Goal: Information Seeking & Learning: Learn about a topic

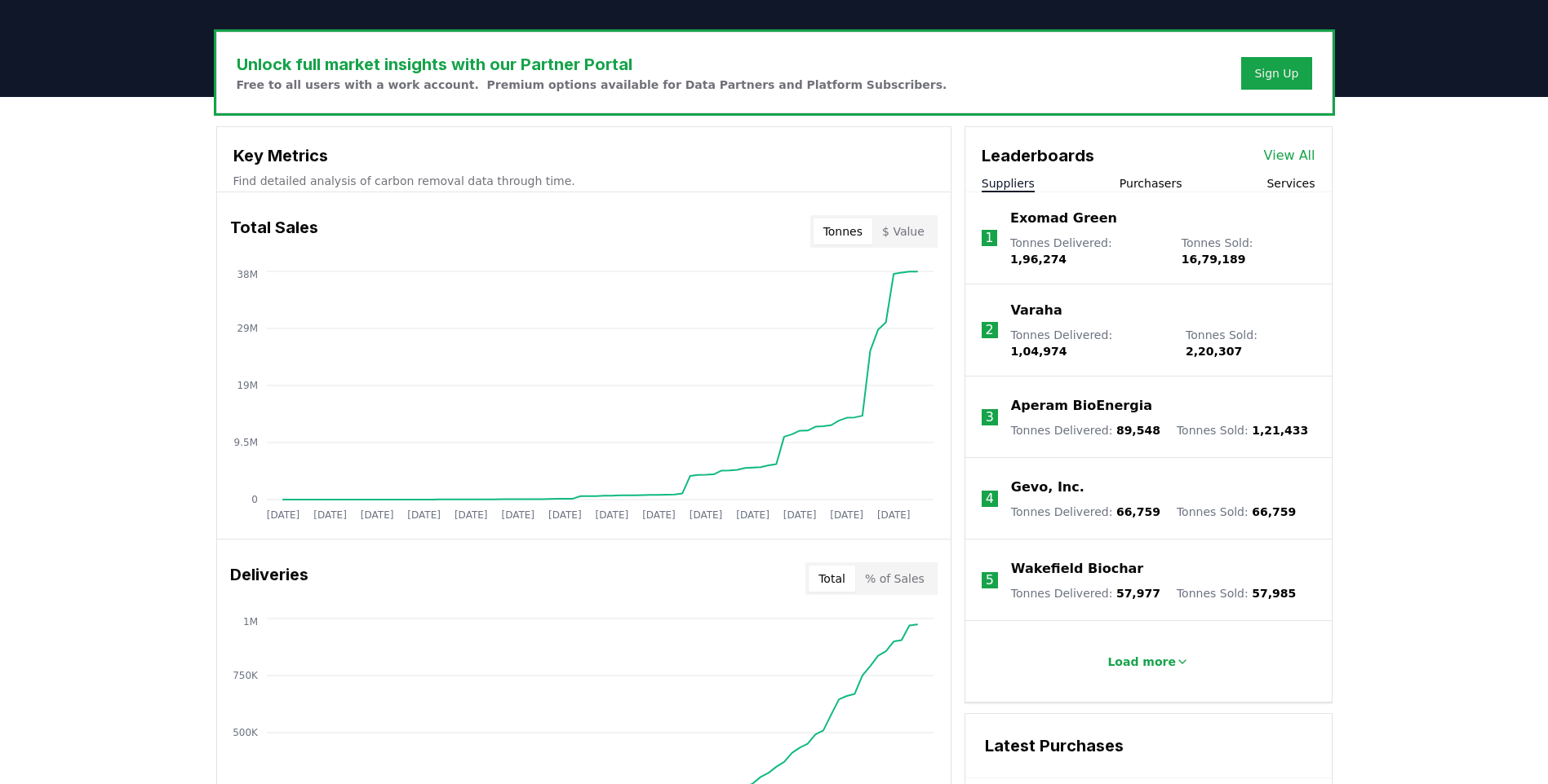
scroll to position [490, 0]
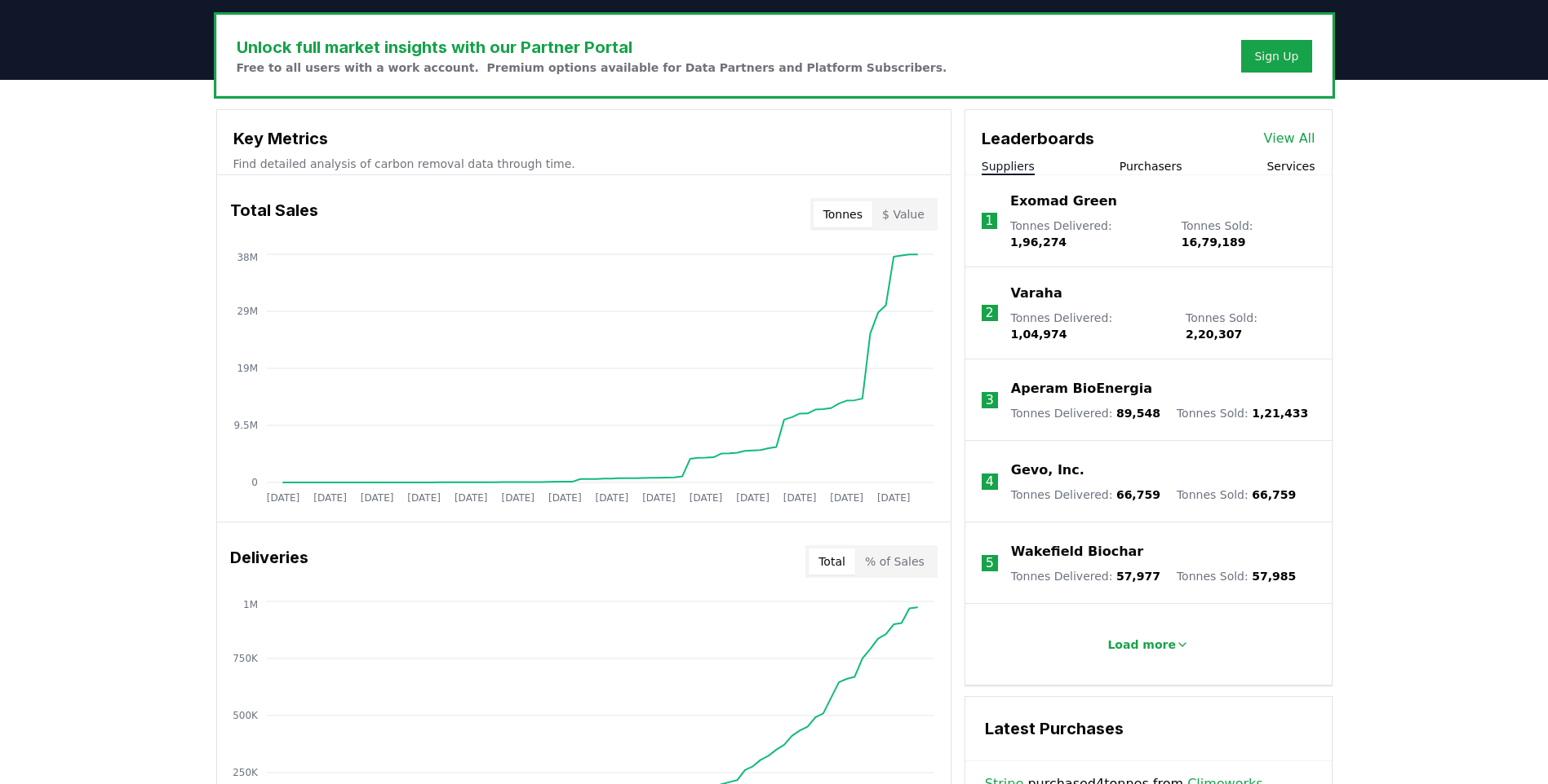
click at [1172, 166] on button "Purchasers" at bounding box center [1151, 167] width 63 height 16
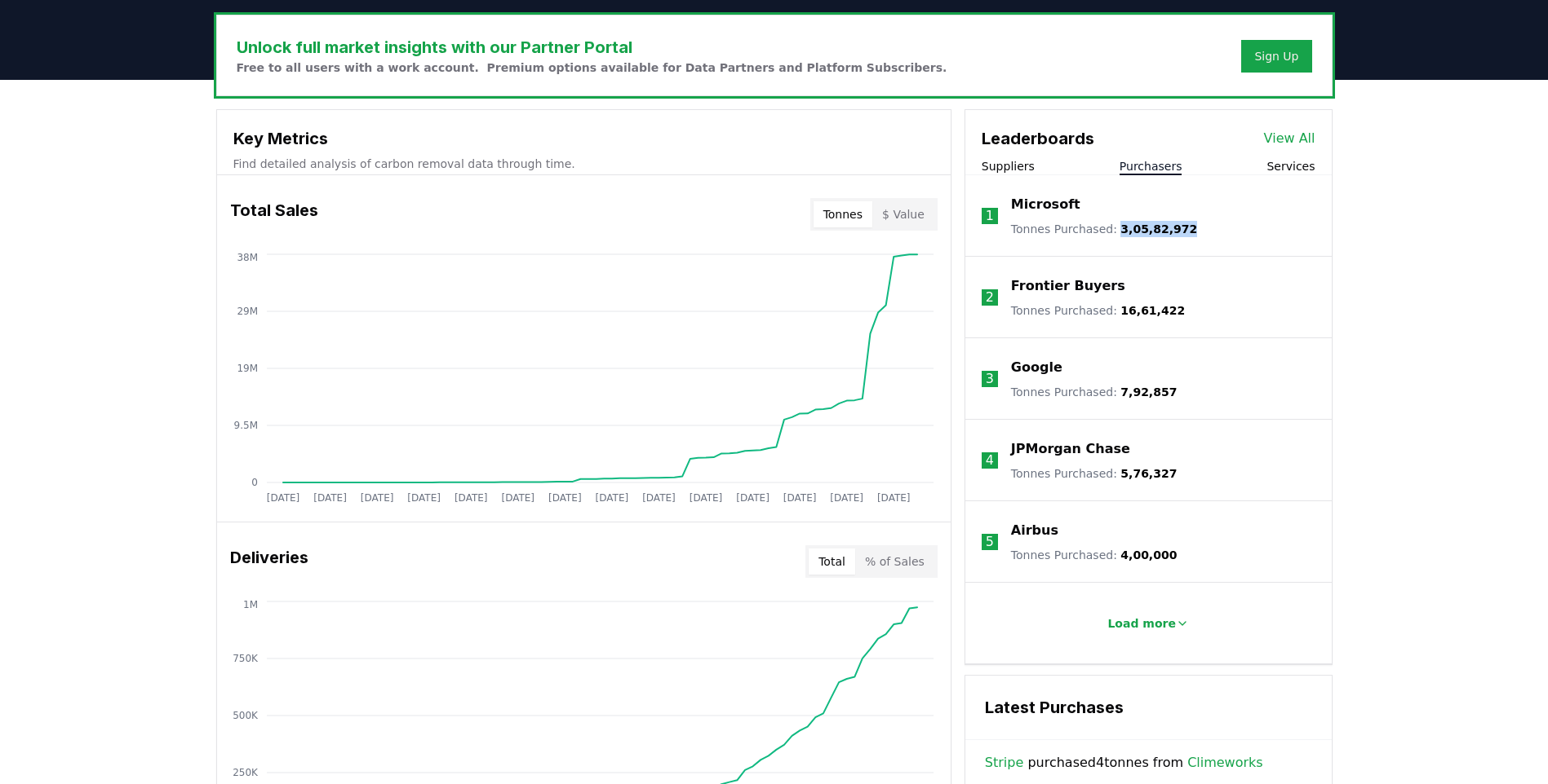
drag, startPoint x: 1110, startPoint y: 230, endPoint x: 1181, endPoint y: 231, distance: 71.0
click at [1181, 231] on li "1 Microsoft Tonnes Purchased : 3,05,82,972" at bounding box center [1148, 216] width 366 height 82
drag, startPoint x: 1007, startPoint y: 290, endPoint x: 1138, endPoint y: 288, distance: 131.0
click at [1138, 288] on li "2 Frontier Buyers Tonnes Purchased : 16,61,422" at bounding box center [1148, 298] width 366 height 82
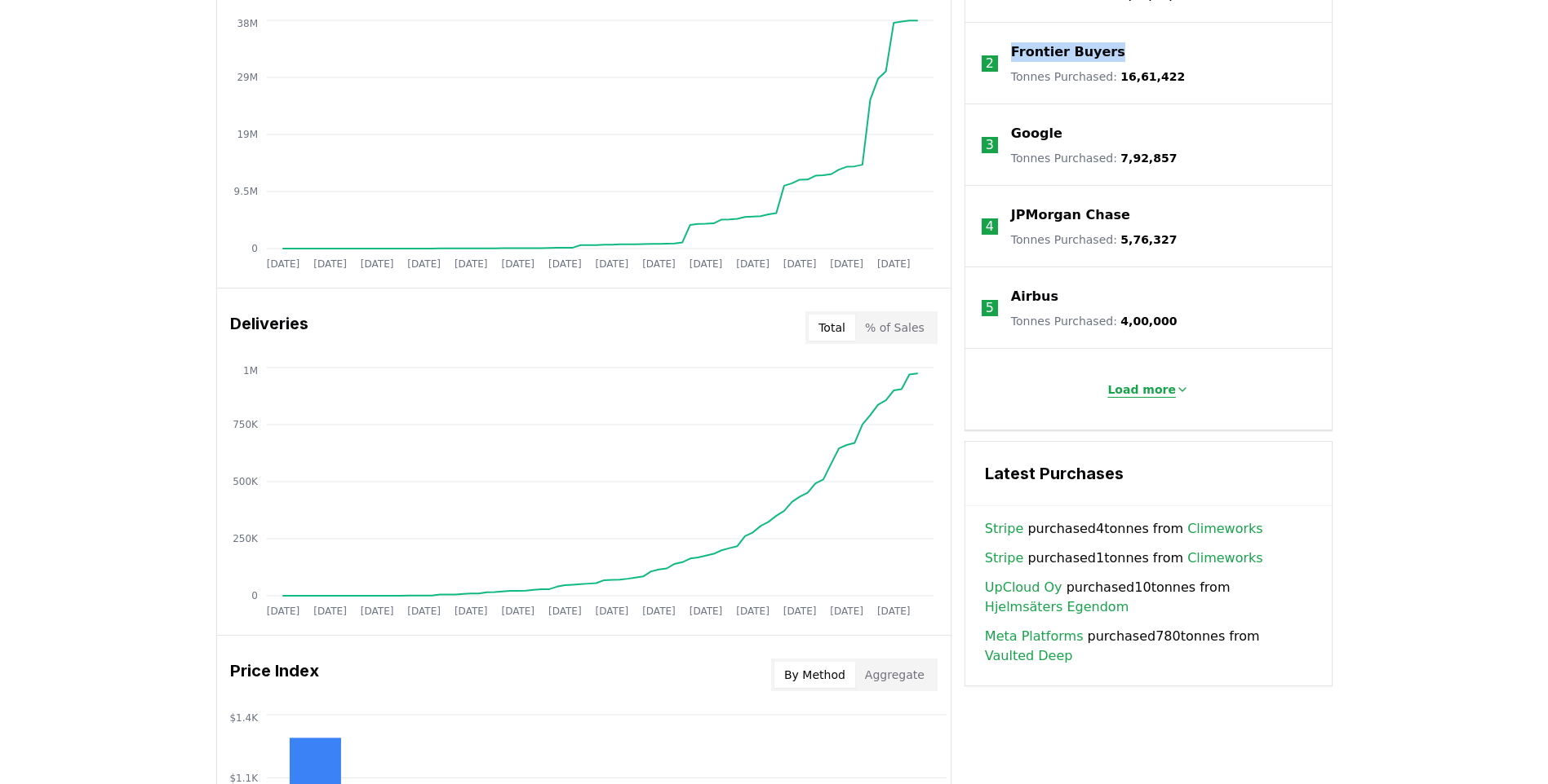
scroll to position [734, 0]
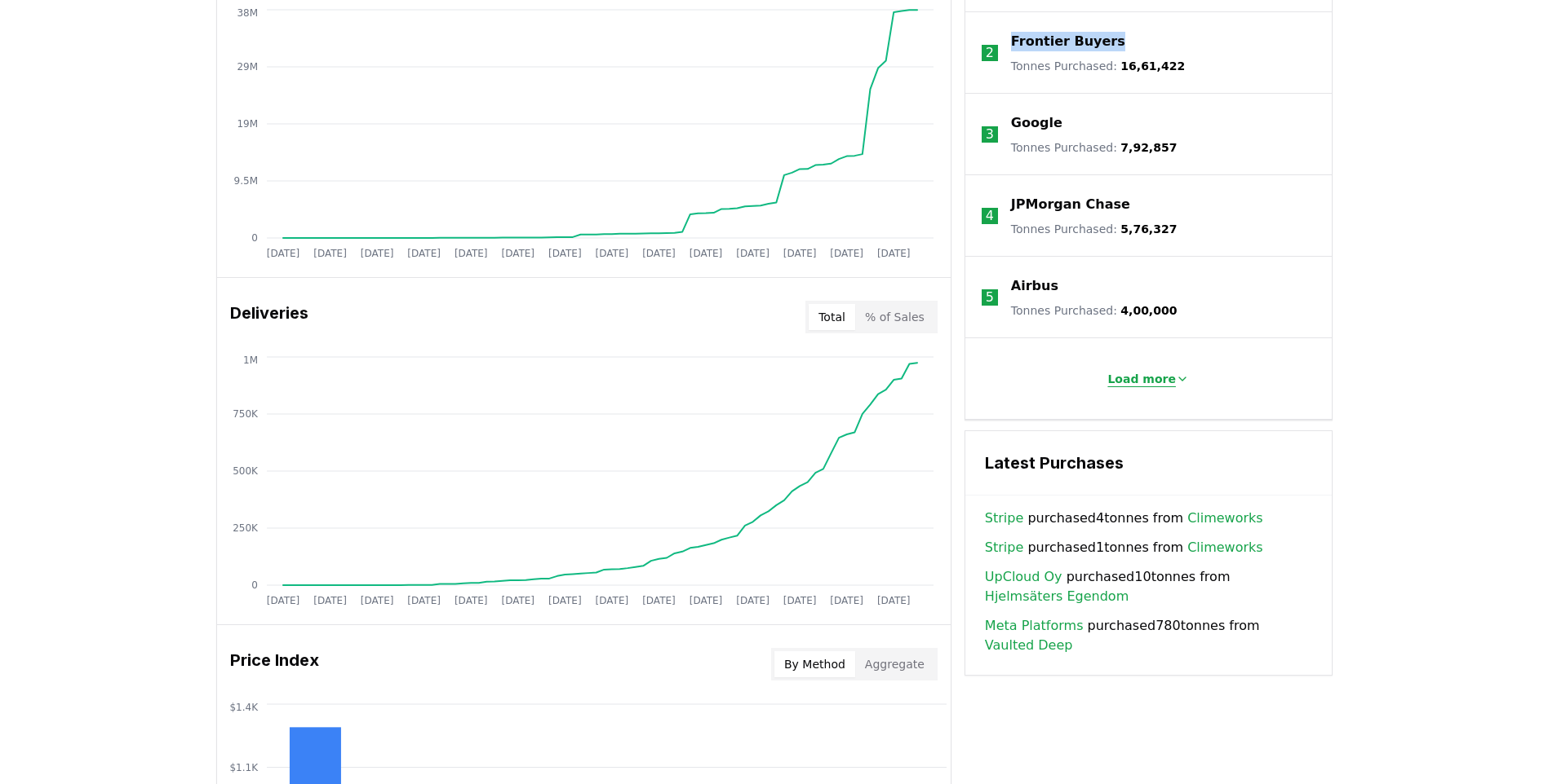
click at [1132, 376] on p "Load more" at bounding box center [1141, 379] width 69 height 16
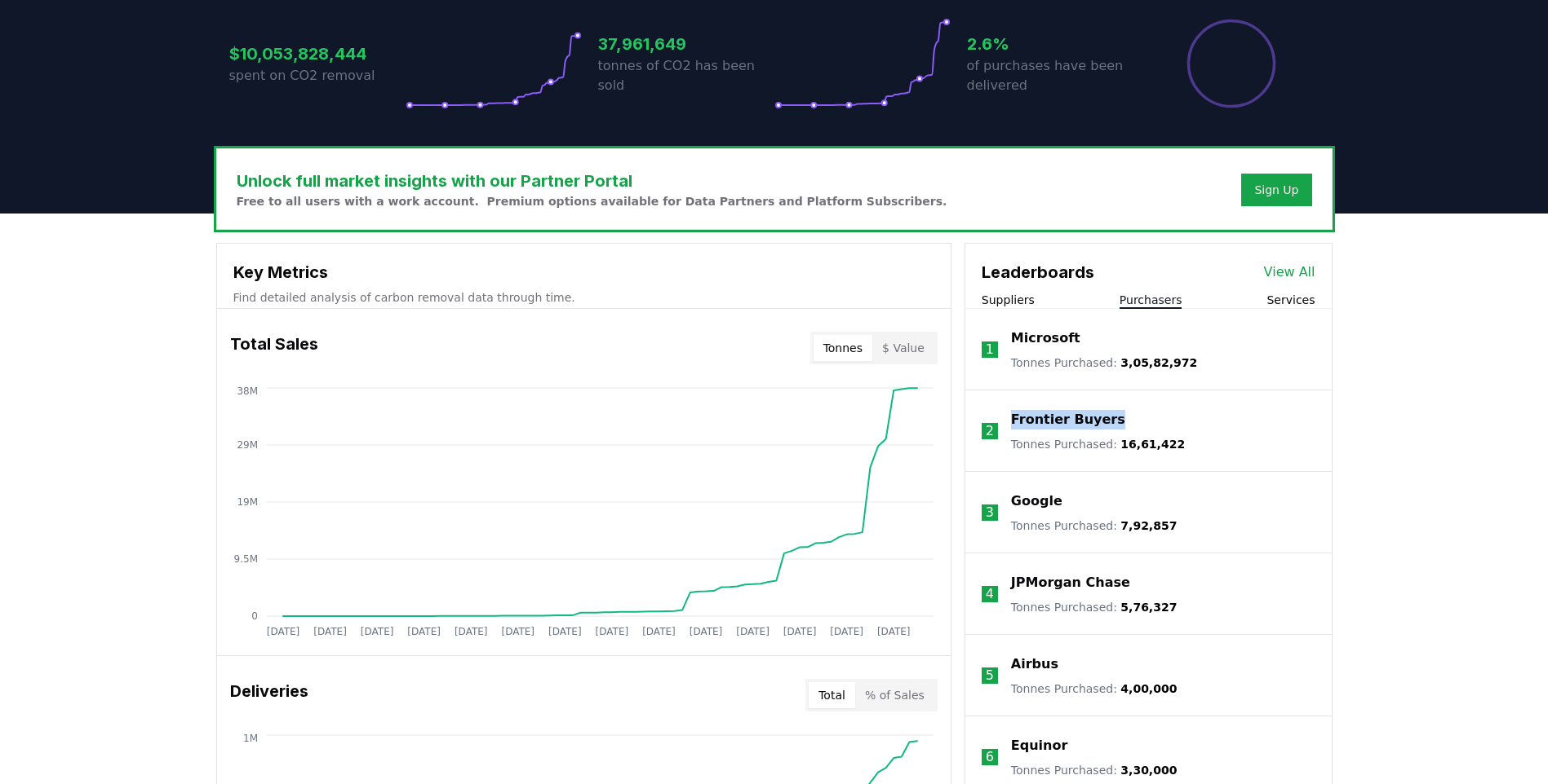
scroll to position [326, 0]
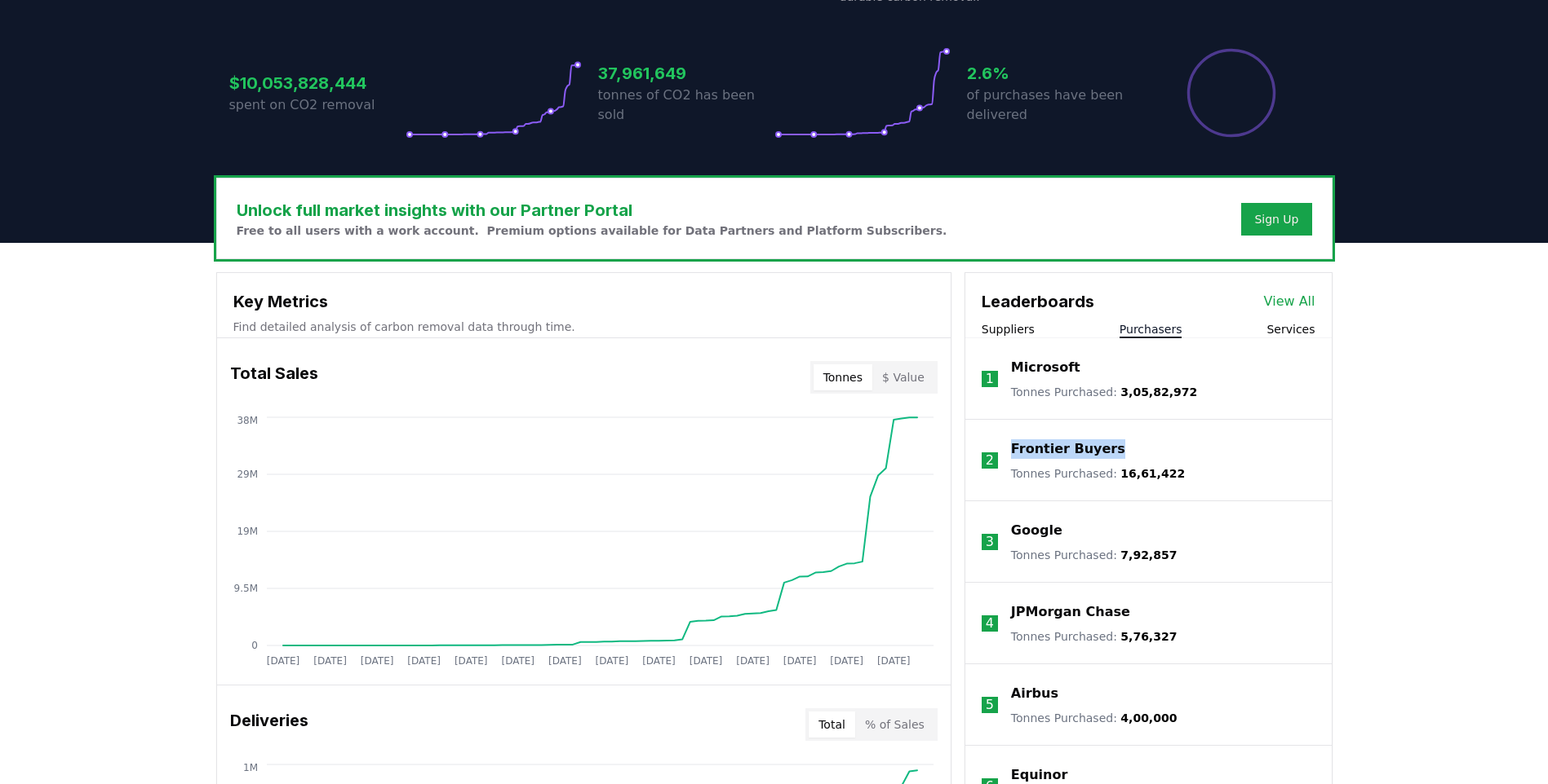
click at [995, 325] on button "Suppliers" at bounding box center [1007, 329] width 53 height 16
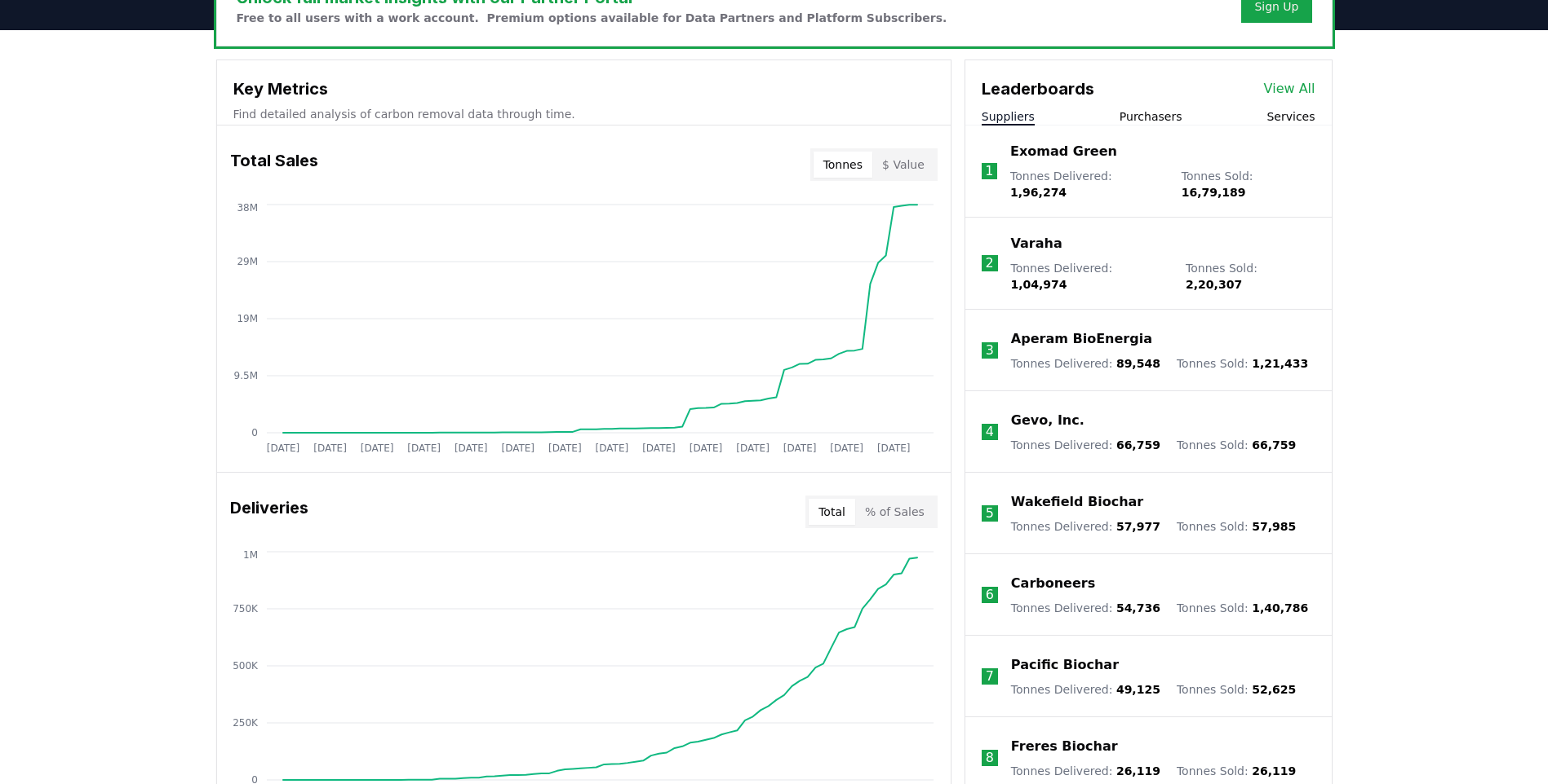
scroll to position [571, 0]
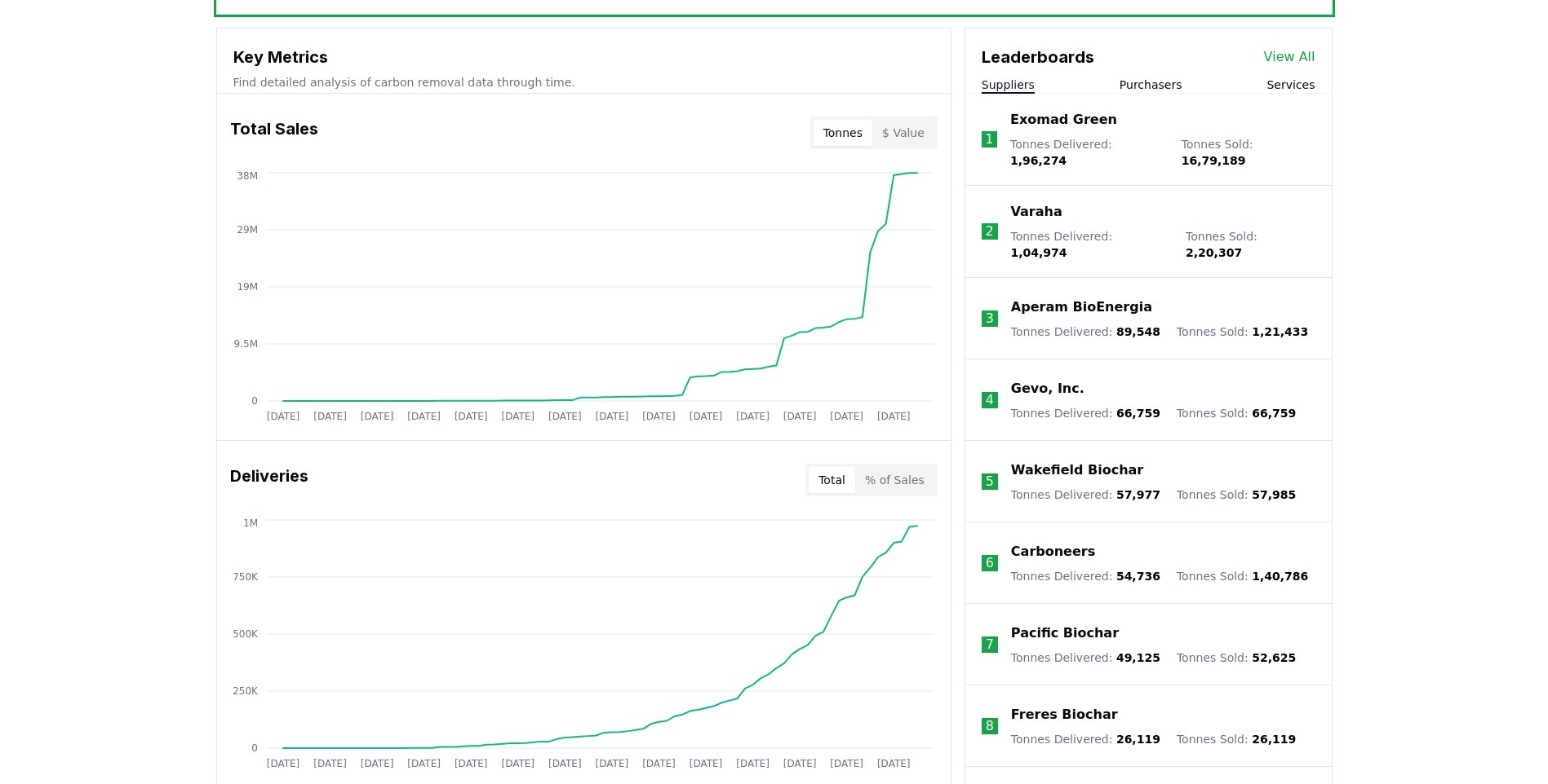
click at [1042, 126] on p "Exomad Green" at bounding box center [1063, 120] width 107 height 20
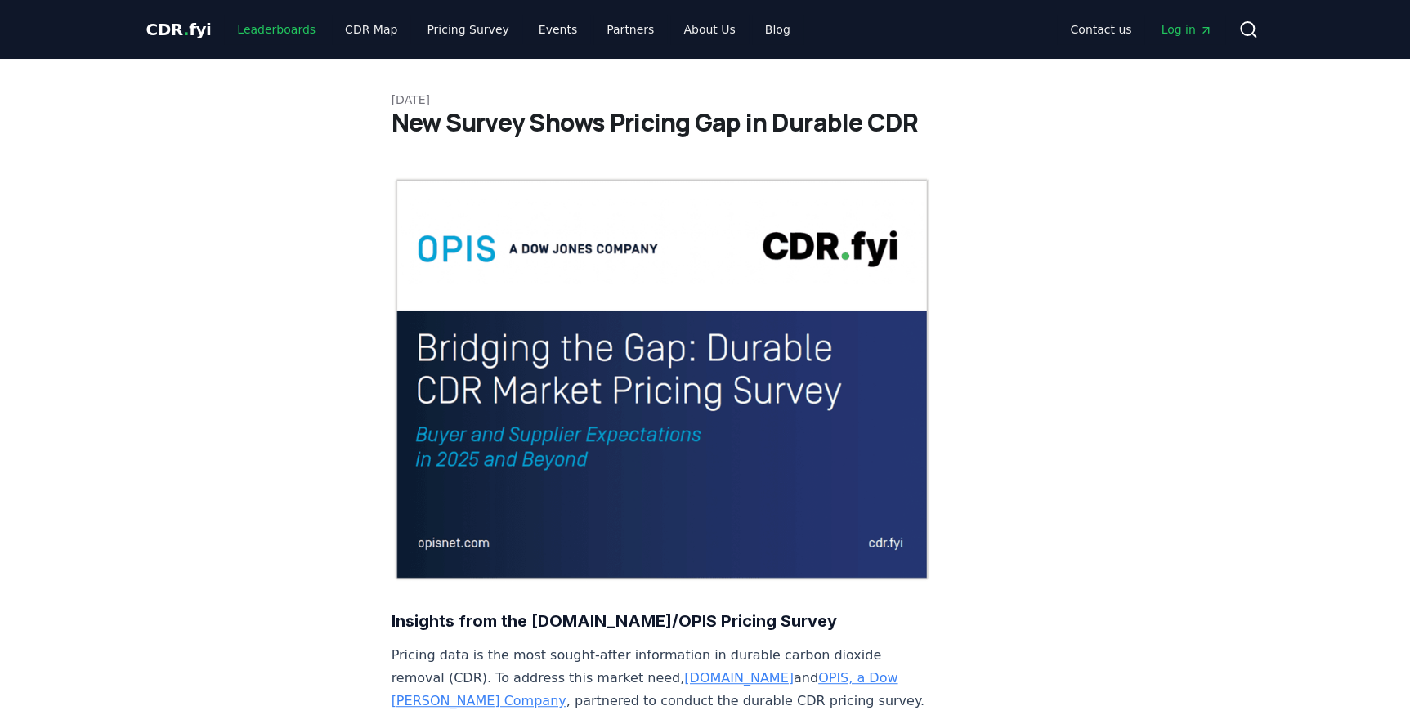
click at [248, 34] on link "Leaderboards" at bounding box center [276, 29] width 105 height 29
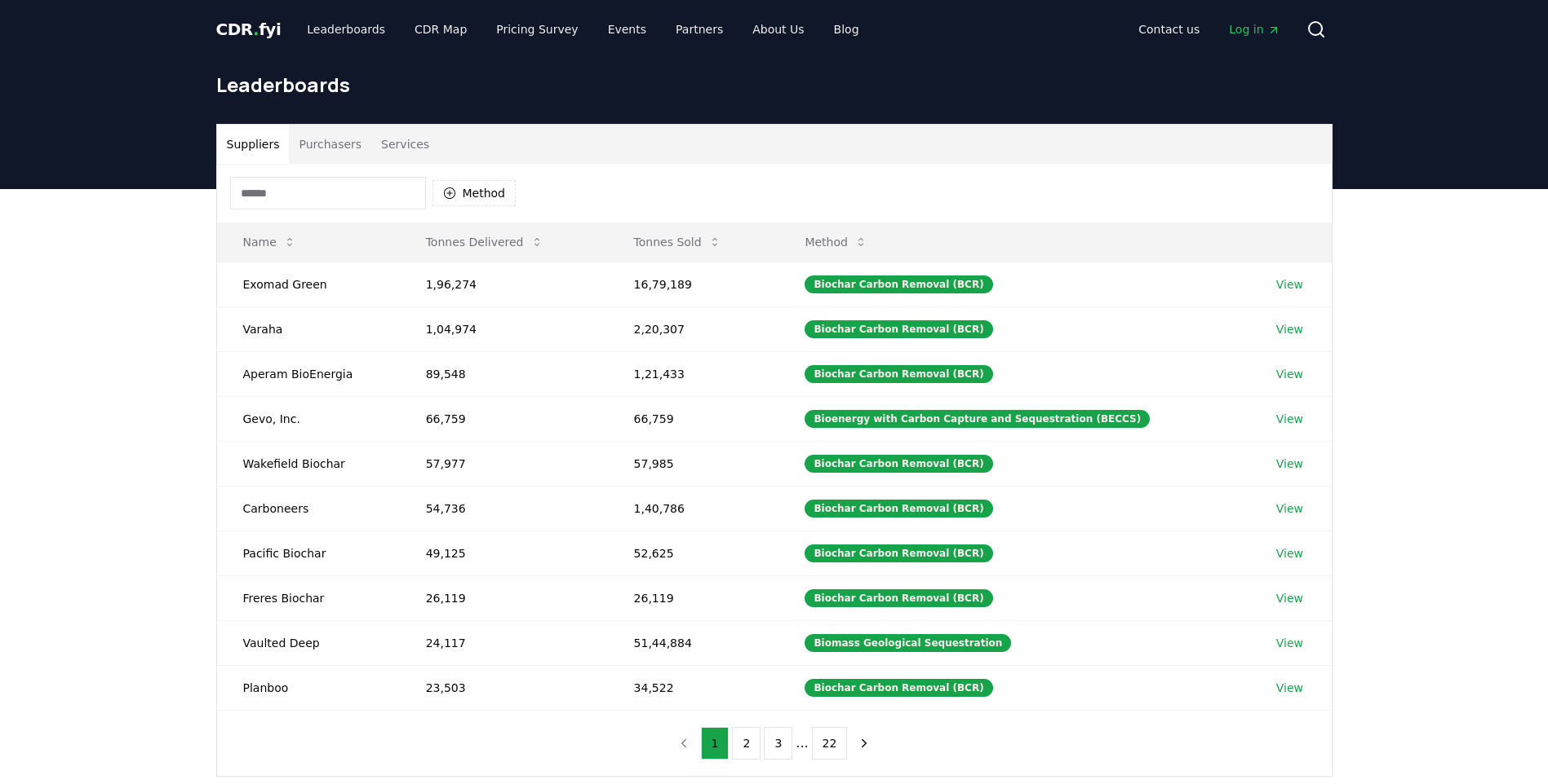
click at [330, 148] on button "Purchasers" at bounding box center [329, 144] width 83 height 39
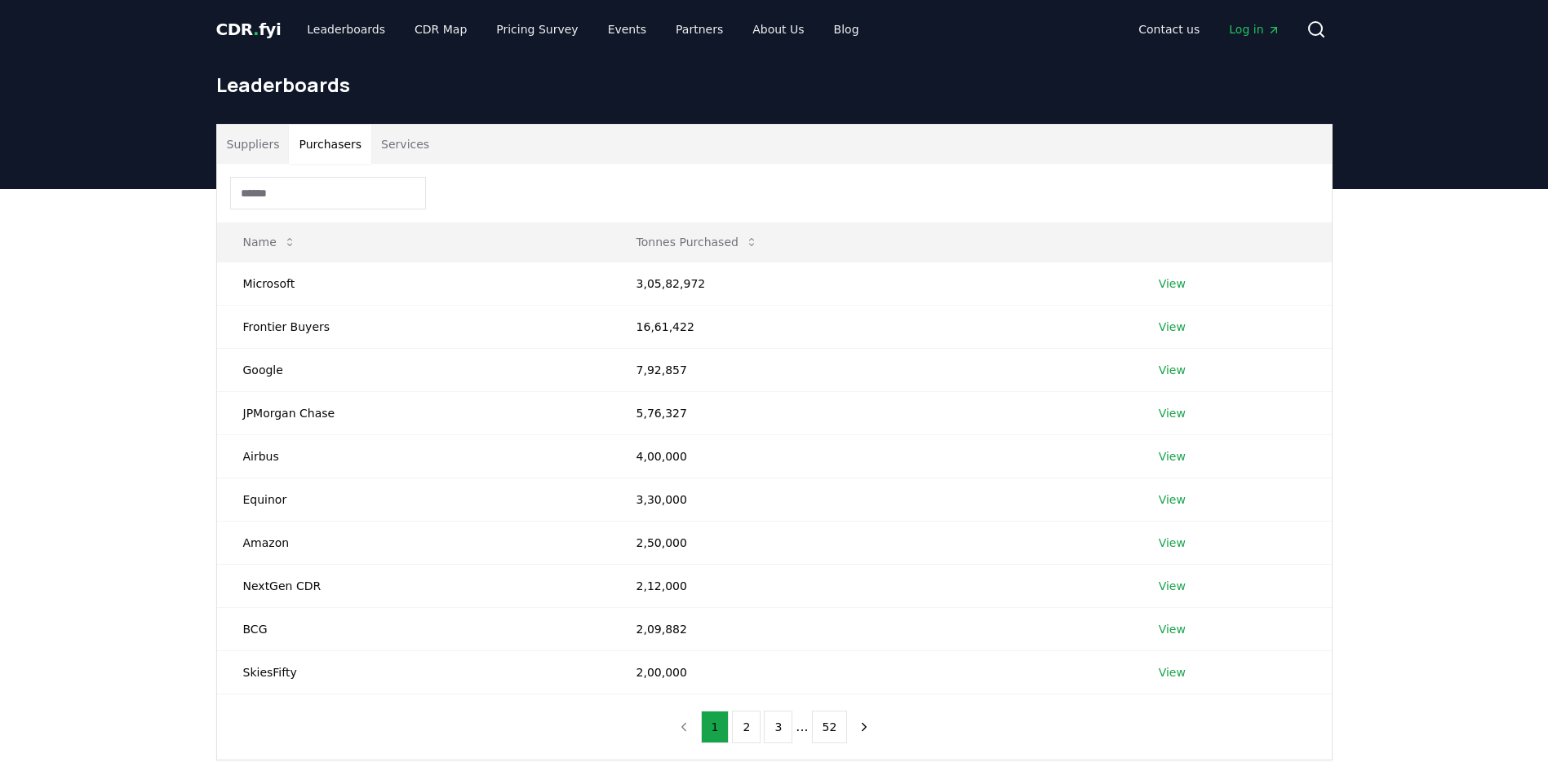
click at [387, 150] on button "Services" at bounding box center [405, 144] width 68 height 39
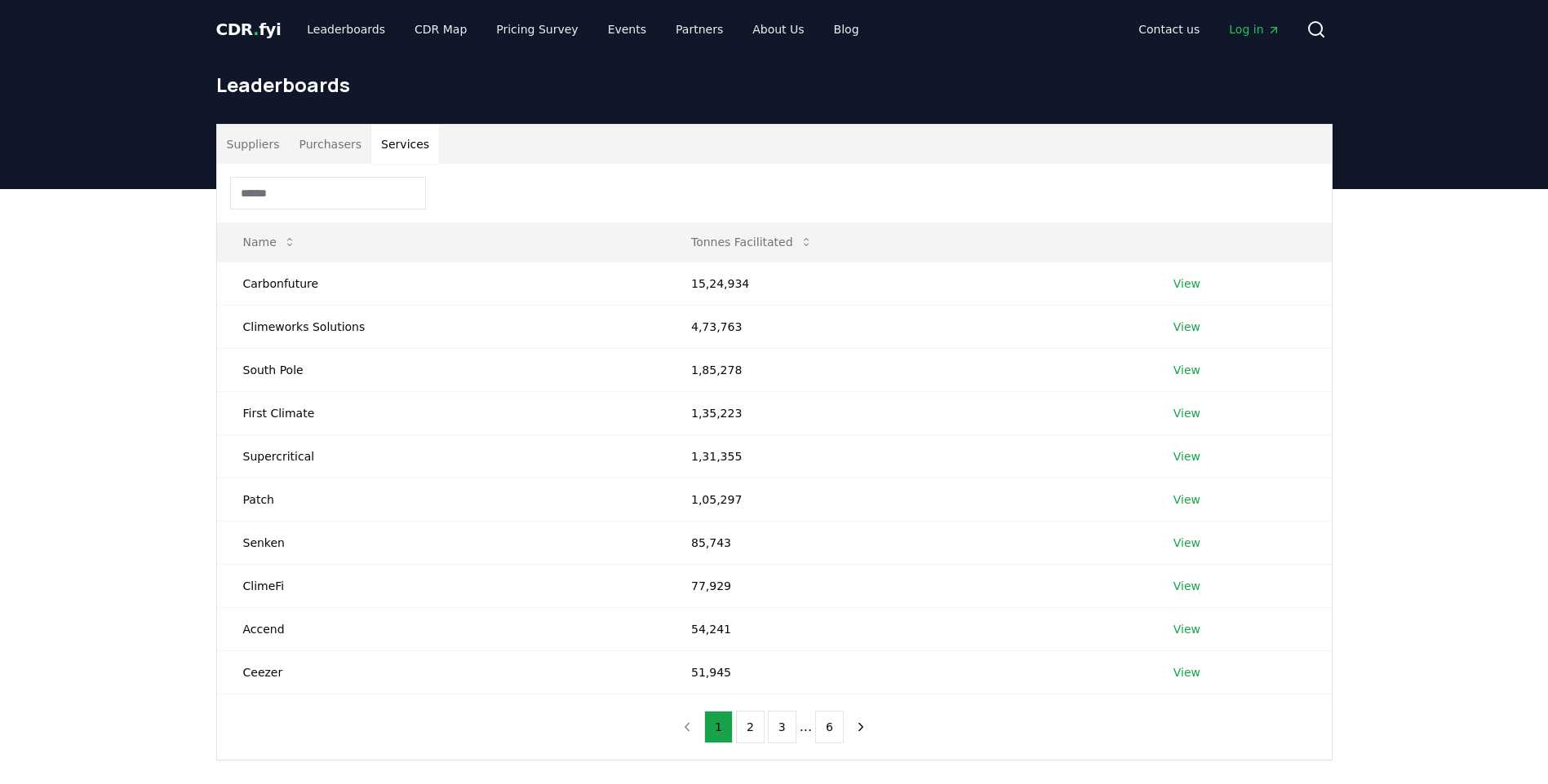
click at [264, 147] on button "Suppliers" at bounding box center [253, 144] width 73 height 39
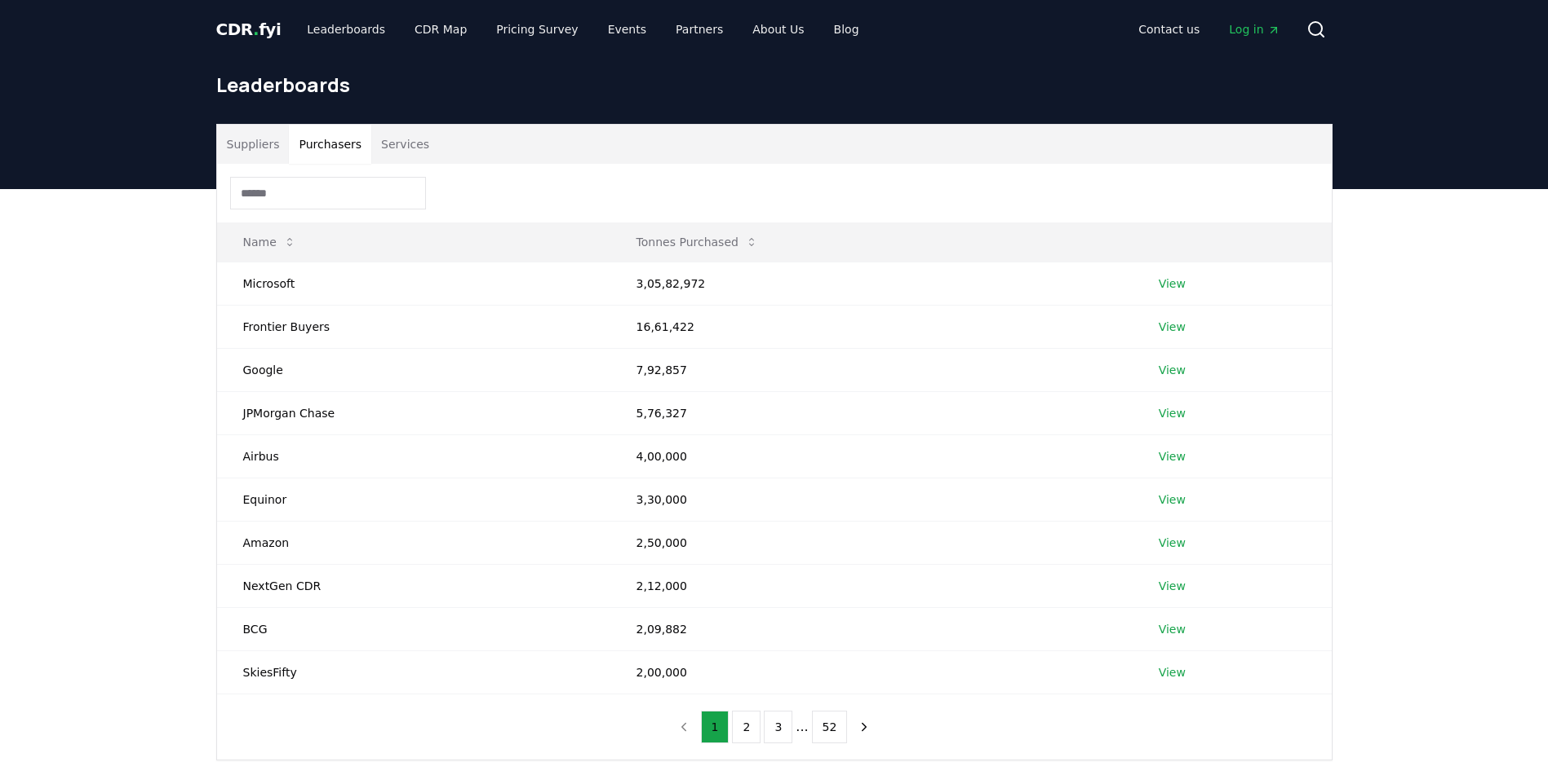
click at [327, 146] on button "Purchasers" at bounding box center [329, 144] width 83 height 39
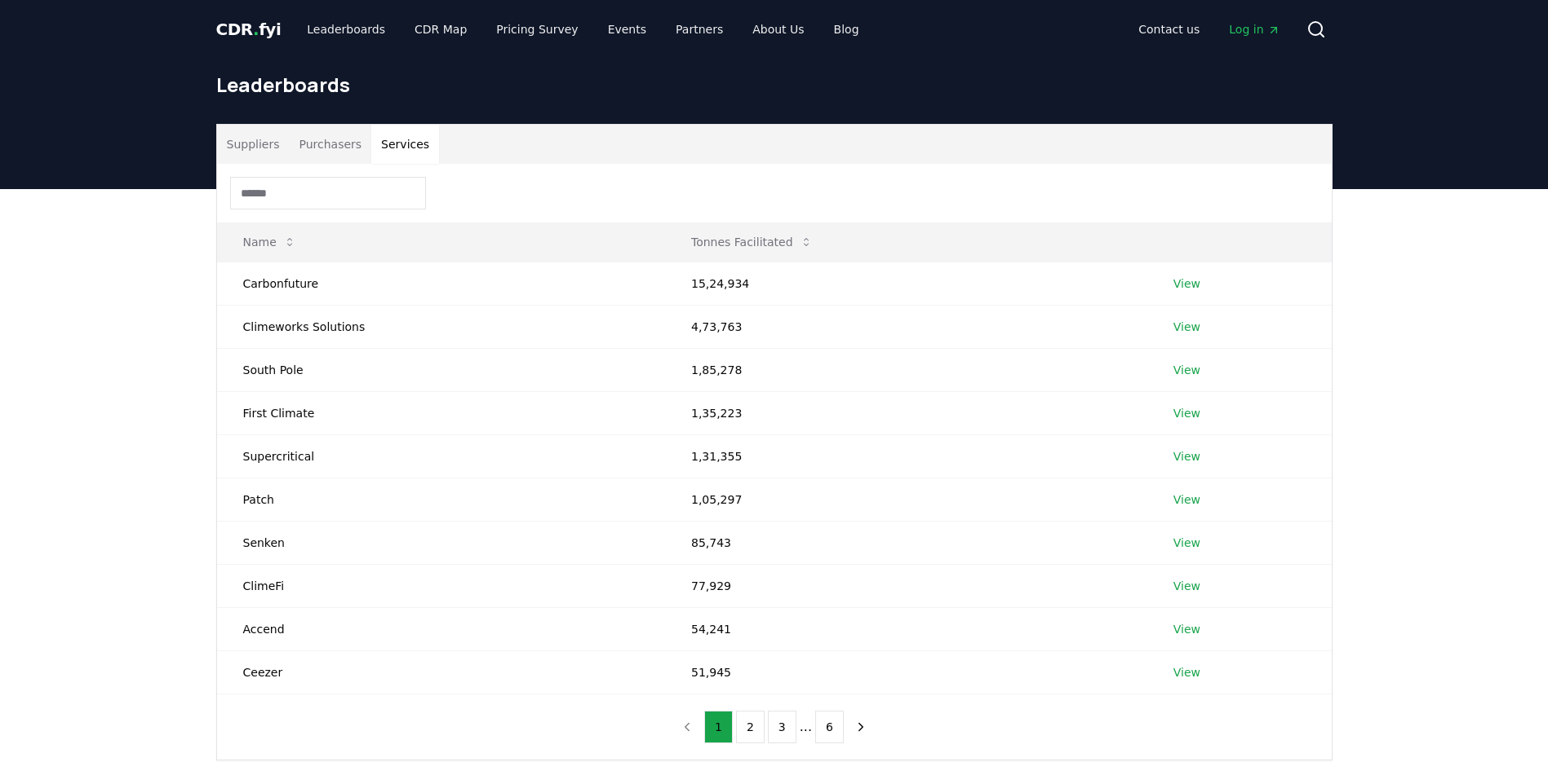
click at [396, 150] on button "Services" at bounding box center [405, 144] width 68 height 39
click at [326, 152] on button "Purchasers" at bounding box center [329, 144] width 83 height 39
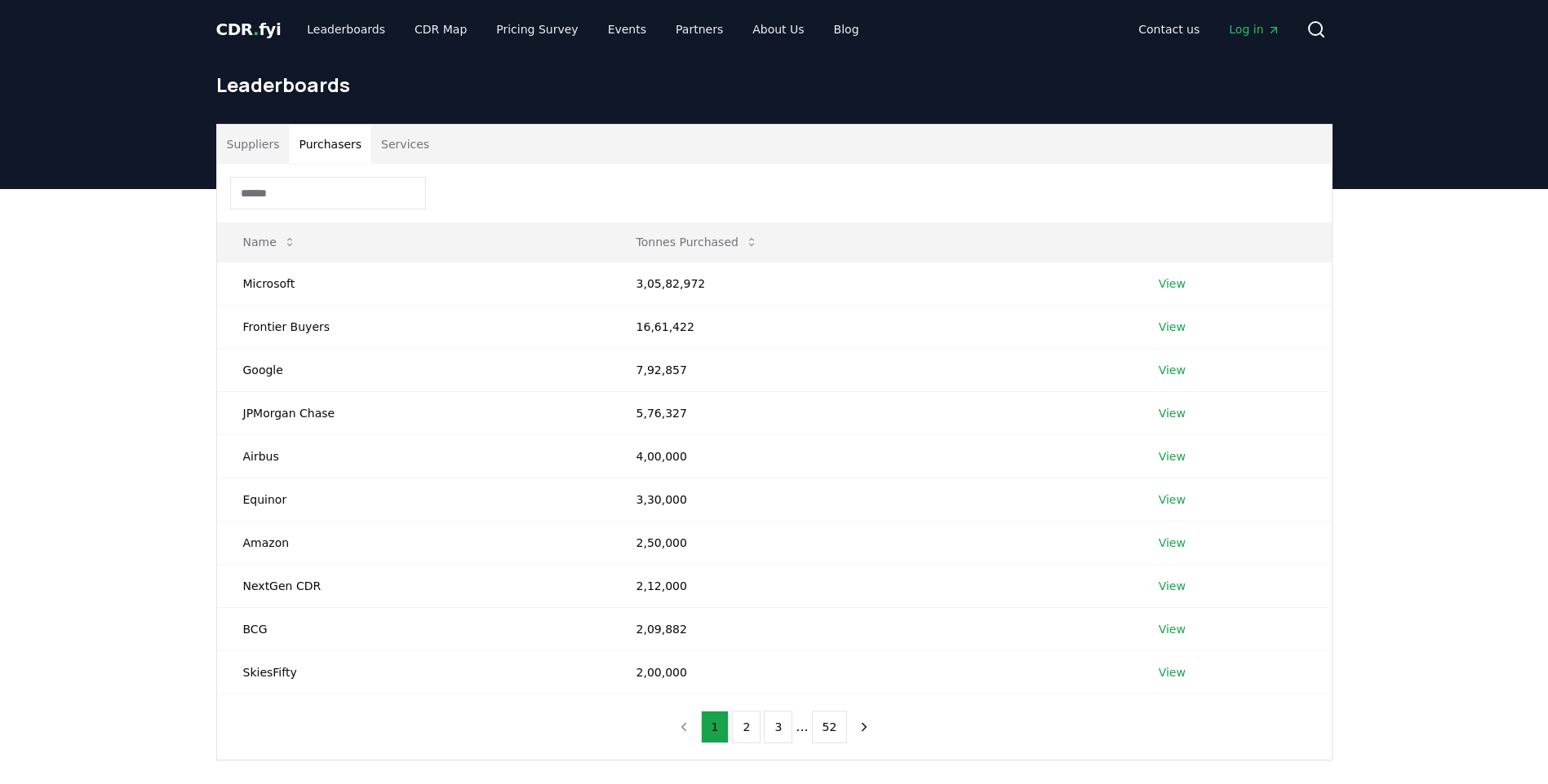
click at [261, 152] on button "Suppliers" at bounding box center [253, 144] width 73 height 39
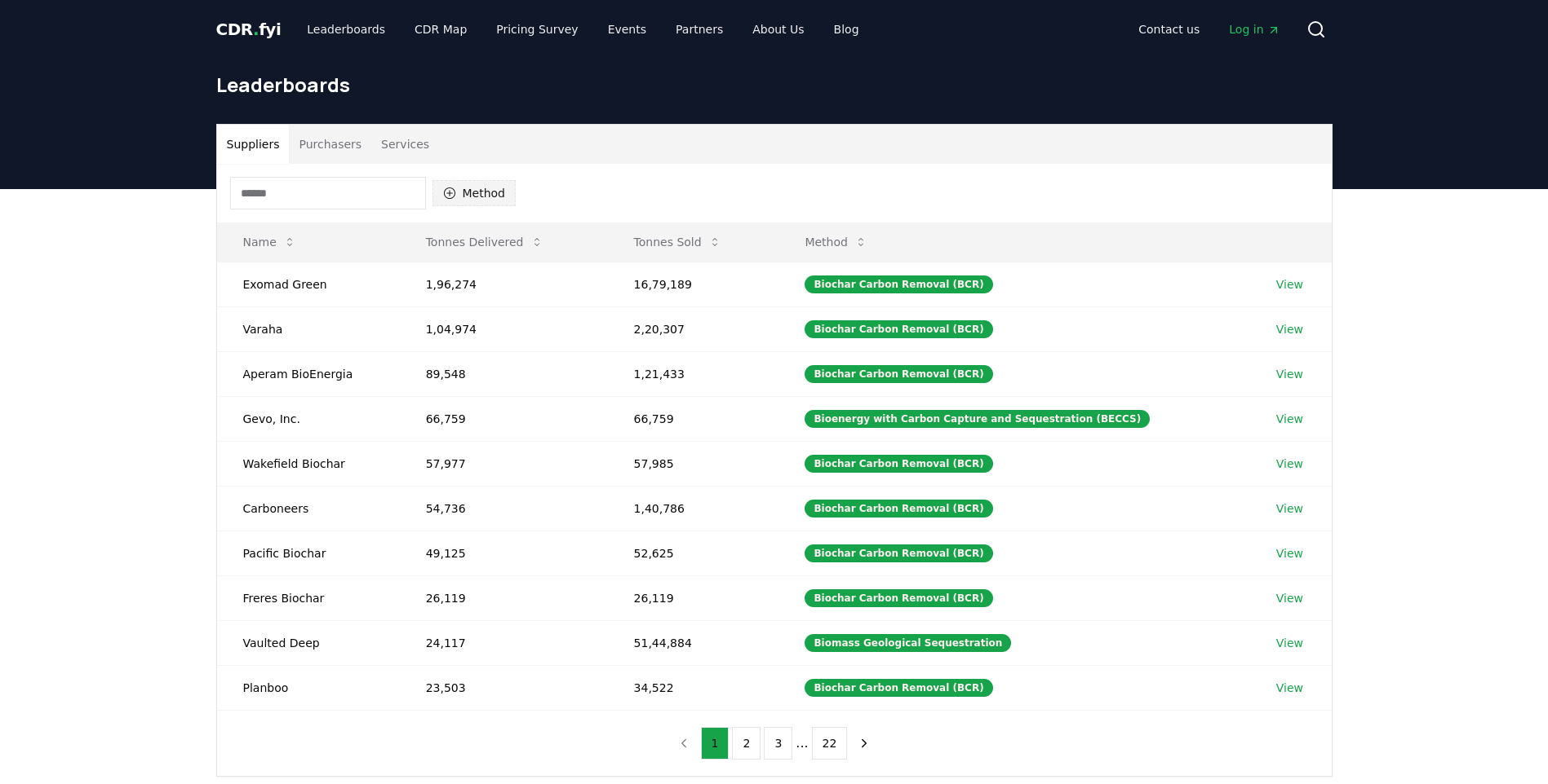
click at [486, 190] on button "Method" at bounding box center [474, 194] width 84 height 26
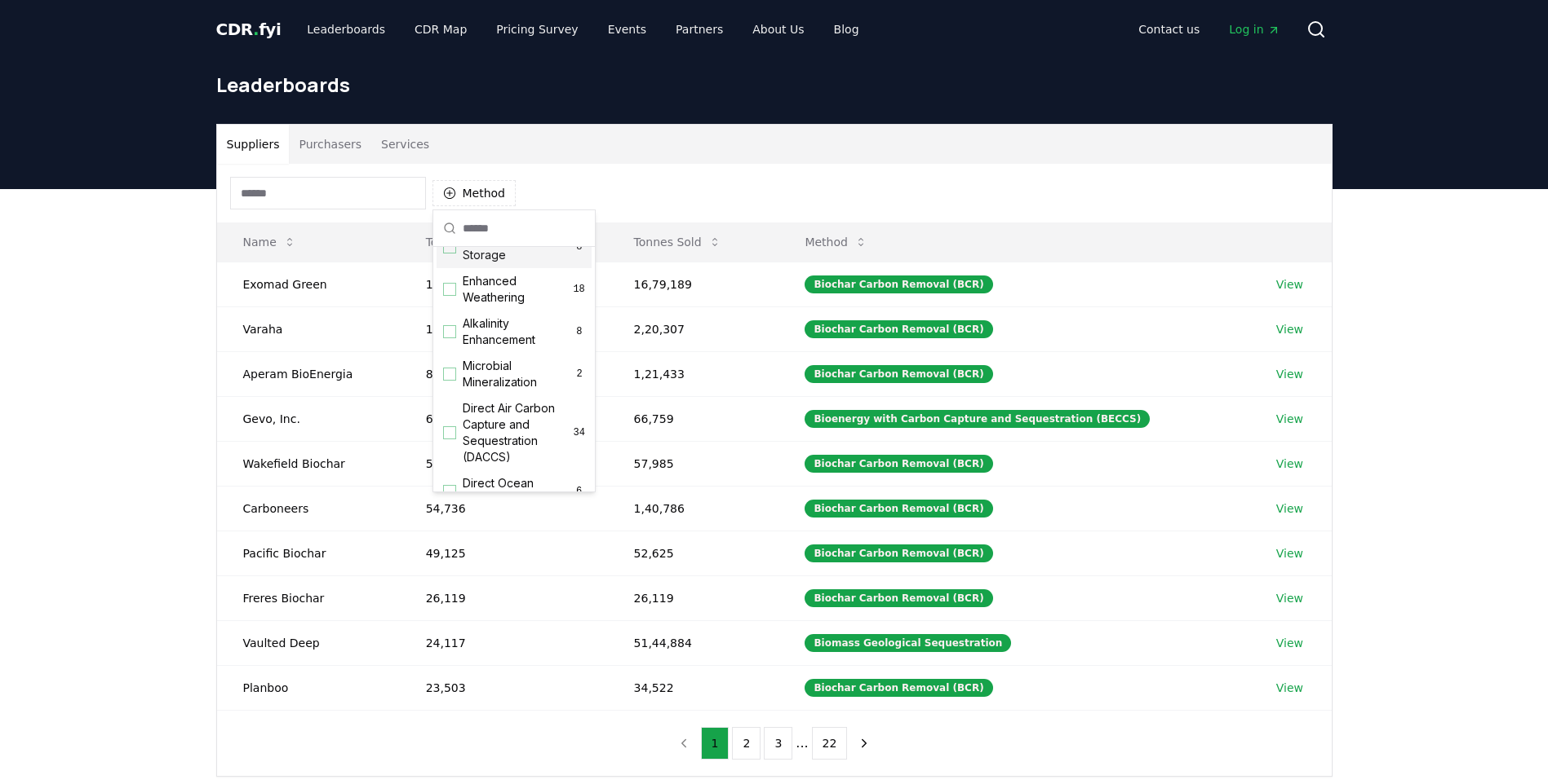
scroll to position [326, 0]
click at [492, 265] on span "Enhanced Weathering" at bounding box center [518, 248] width 110 height 33
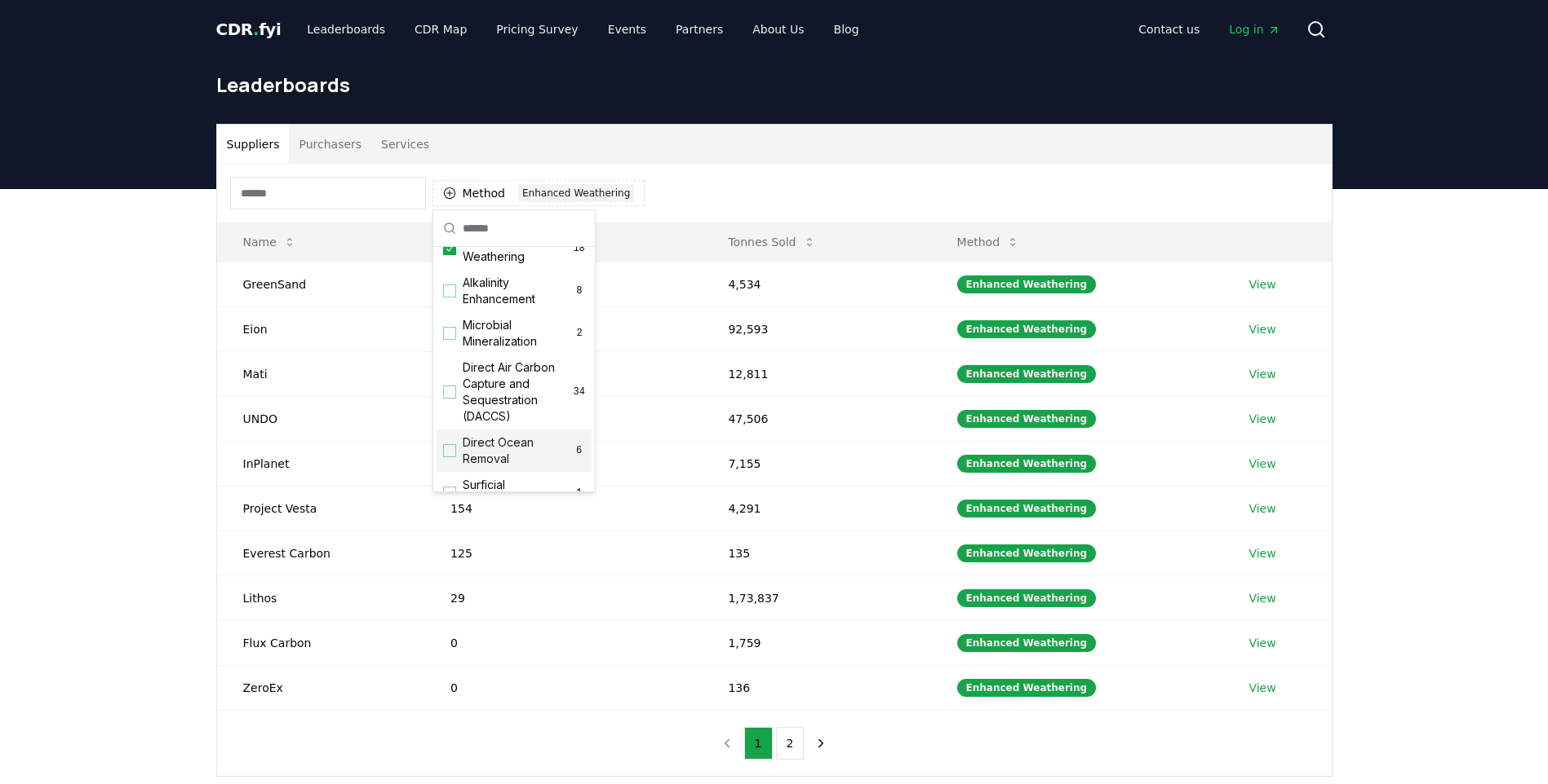
click at [87, 510] on div "Suppliers Purchasers Services Method 1 Enhanced Weathering Name Tonnes Delivere…" at bounding box center [774, 516] width 1548 height 653
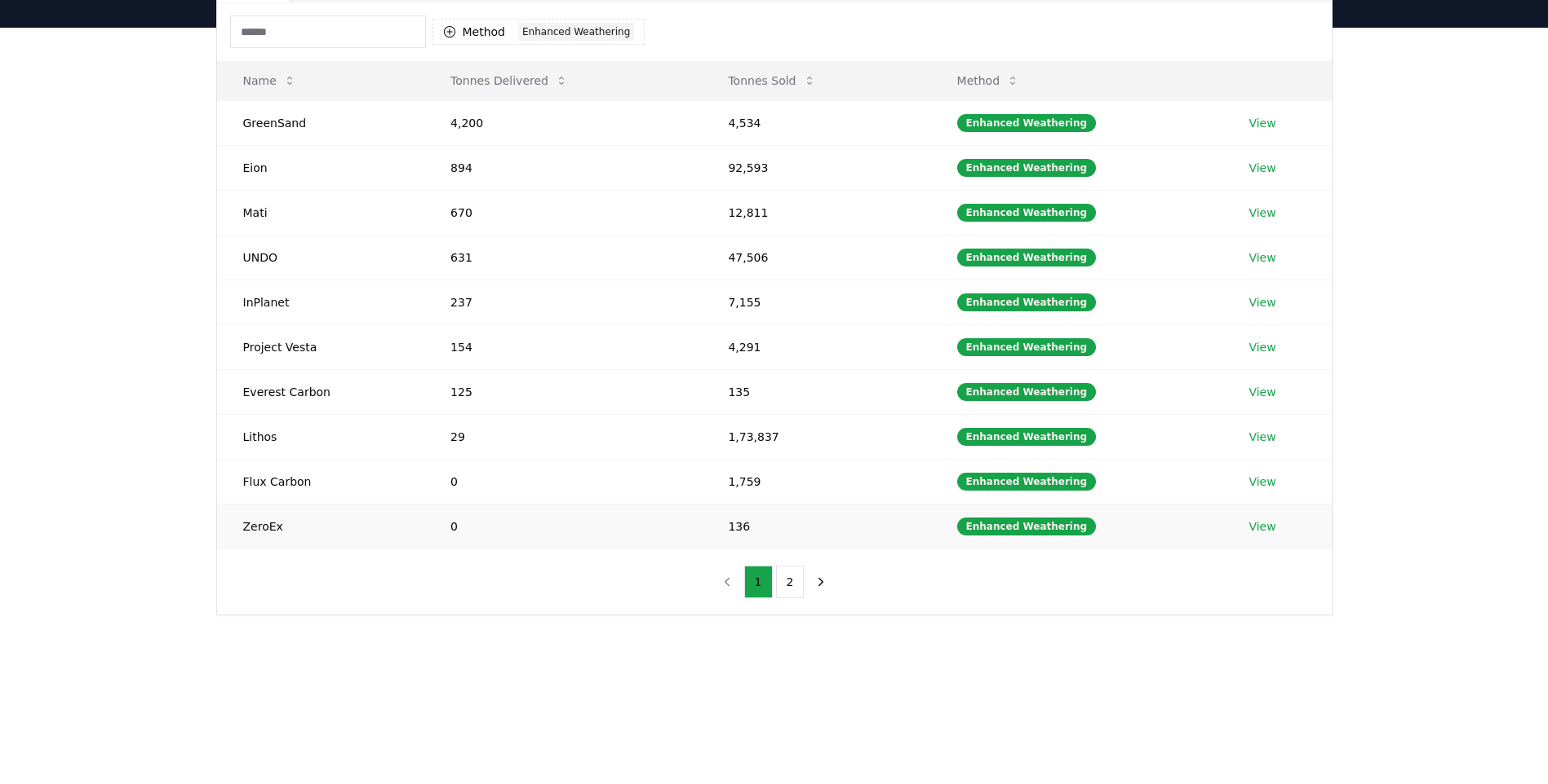
scroll to position [164, 0]
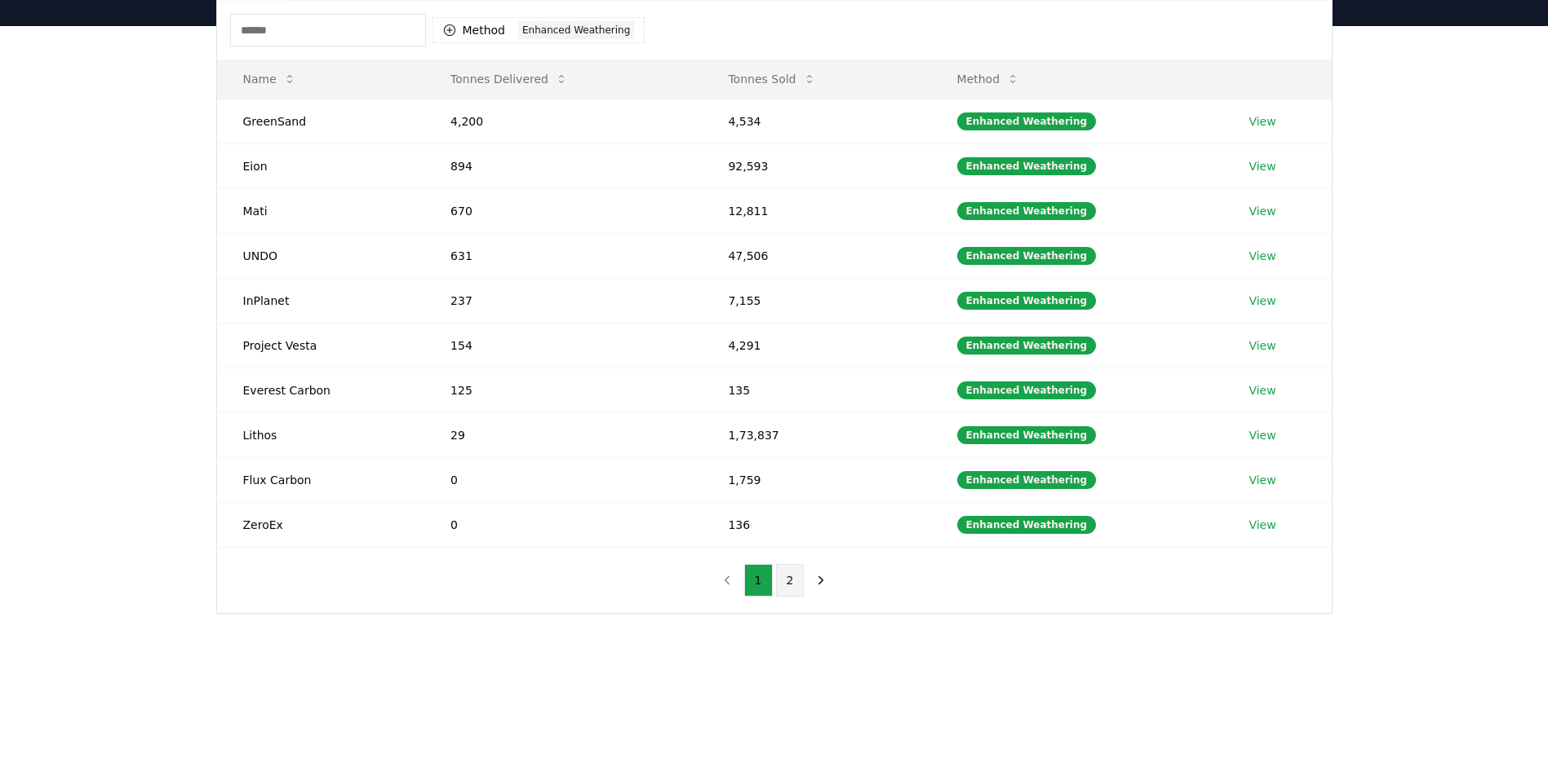
click at [789, 583] on button "2" at bounding box center [789, 581] width 29 height 33
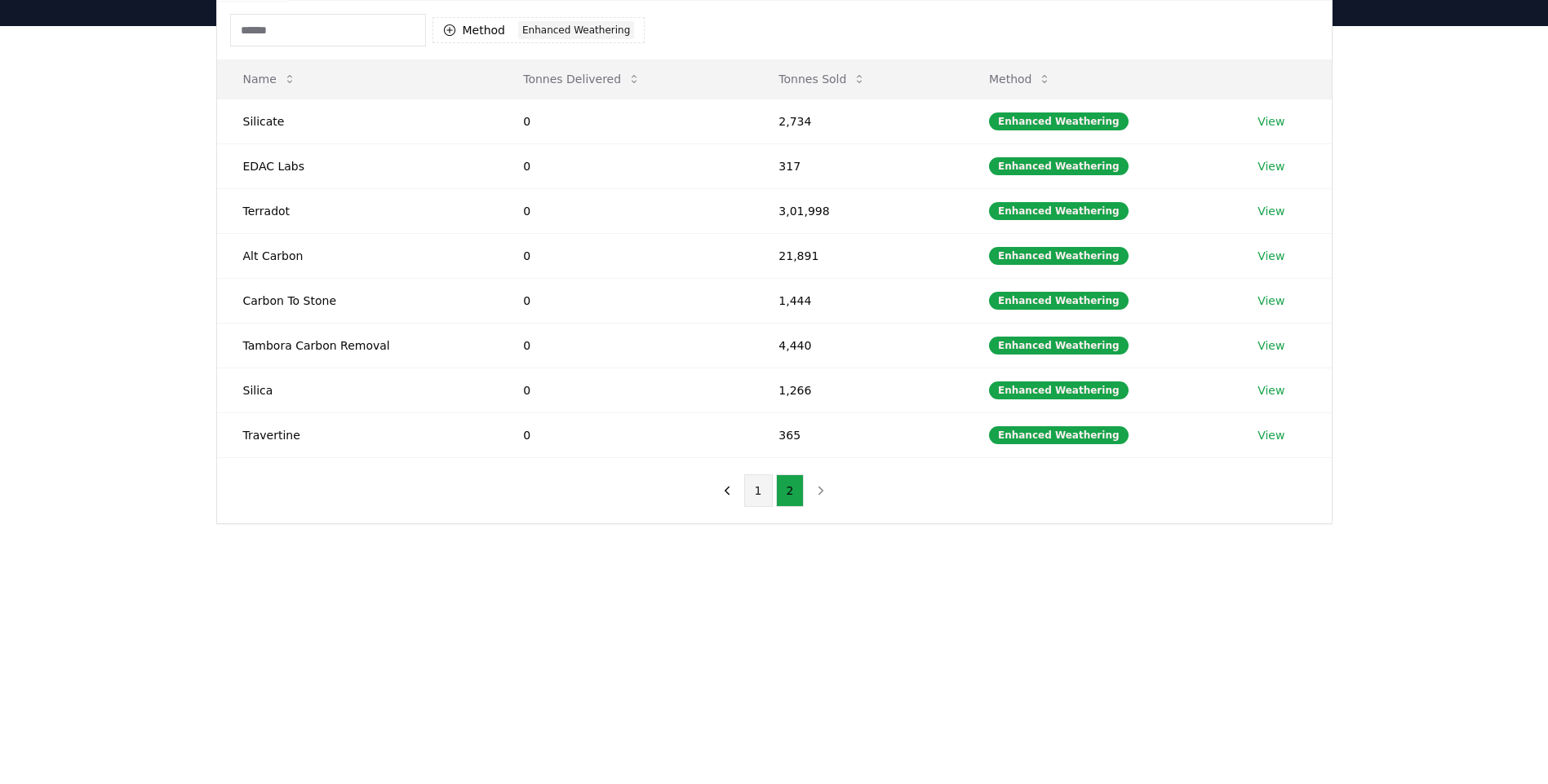
click at [758, 494] on button "1" at bounding box center [759, 491] width 29 height 33
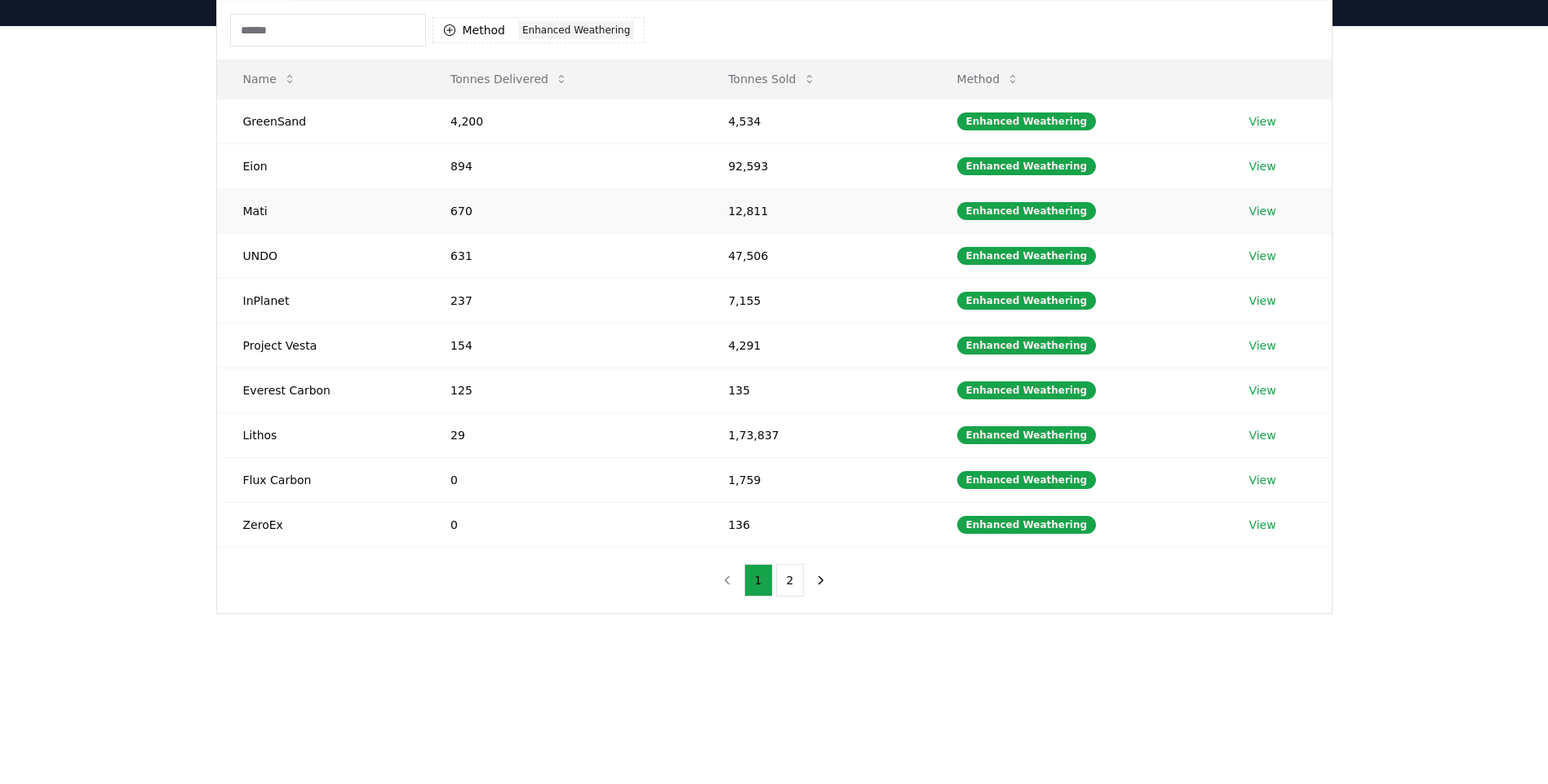
click at [1256, 212] on link "View" at bounding box center [1262, 211] width 27 height 16
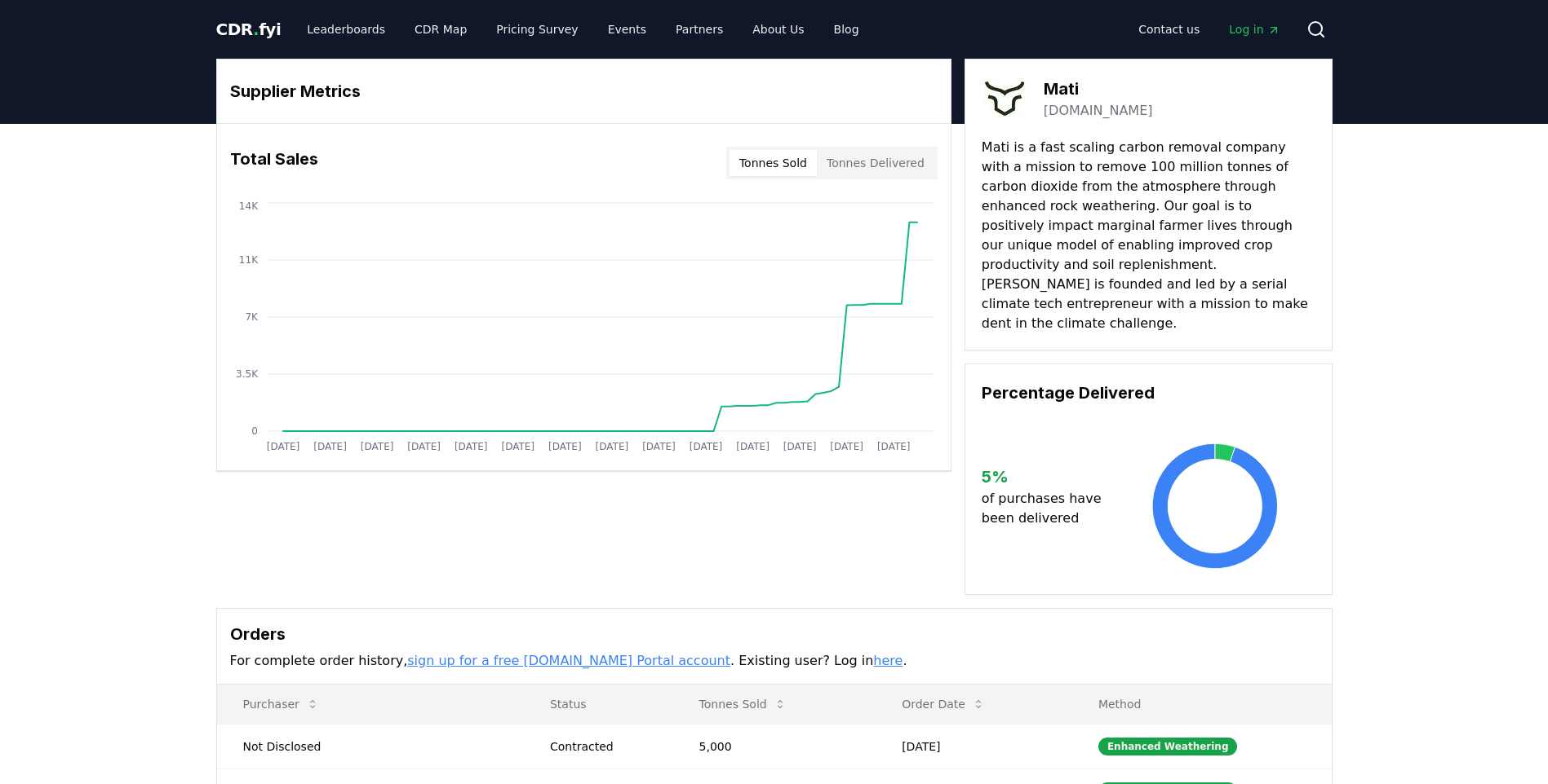
click at [870, 164] on button "Tonnes Delivered" at bounding box center [875, 163] width 118 height 26
click at [790, 159] on button "Tonnes Sold" at bounding box center [773, 163] width 87 height 26
click at [879, 167] on button "Tonnes Delivered" at bounding box center [875, 163] width 118 height 26
click at [777, 160] on button "Tonnes Sold" at bounding box center [773, 163] width 87 height 26
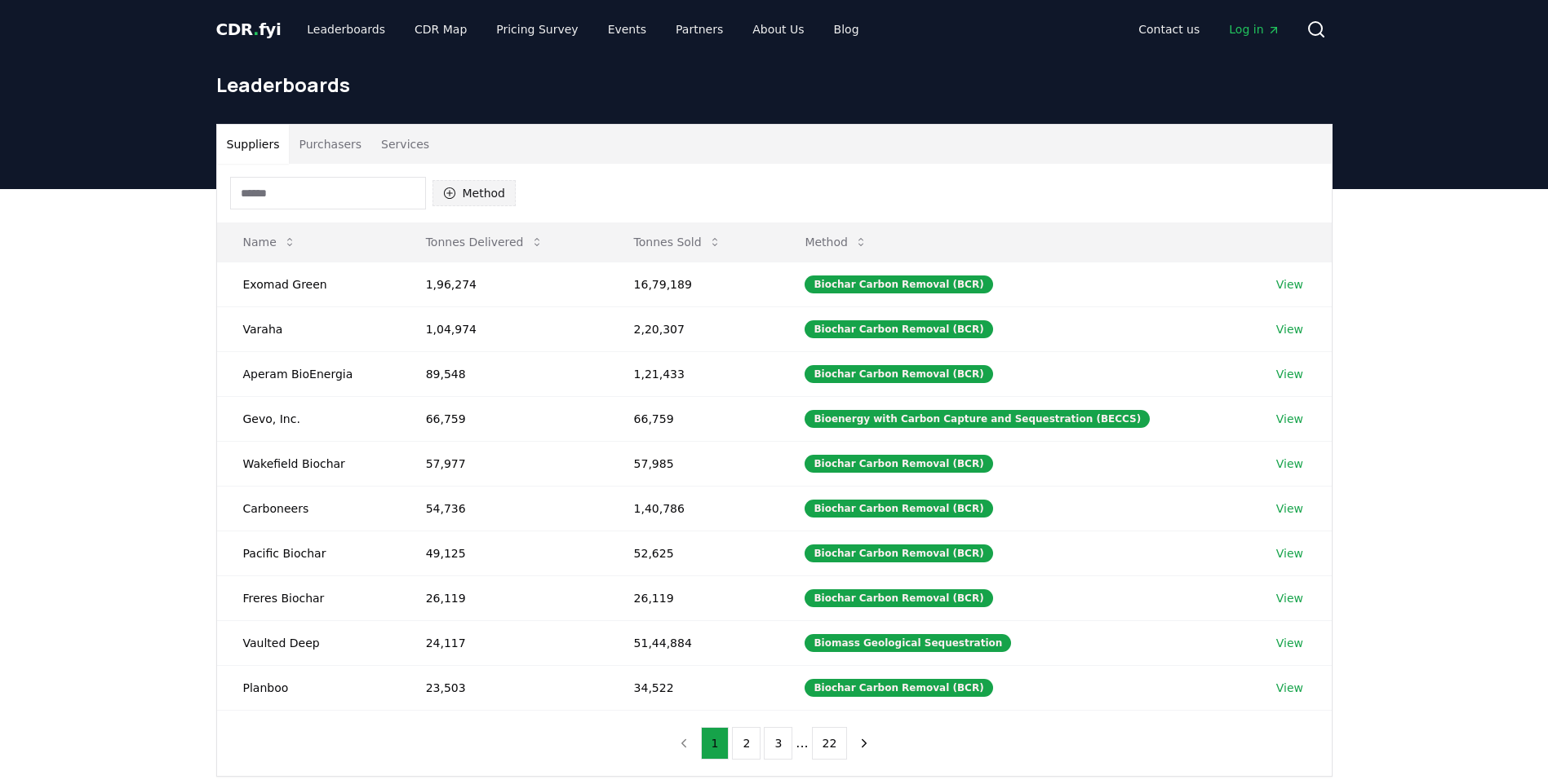
click at [483, 196] on button "Method" at bounding box center [474, 194] width 84 height 26
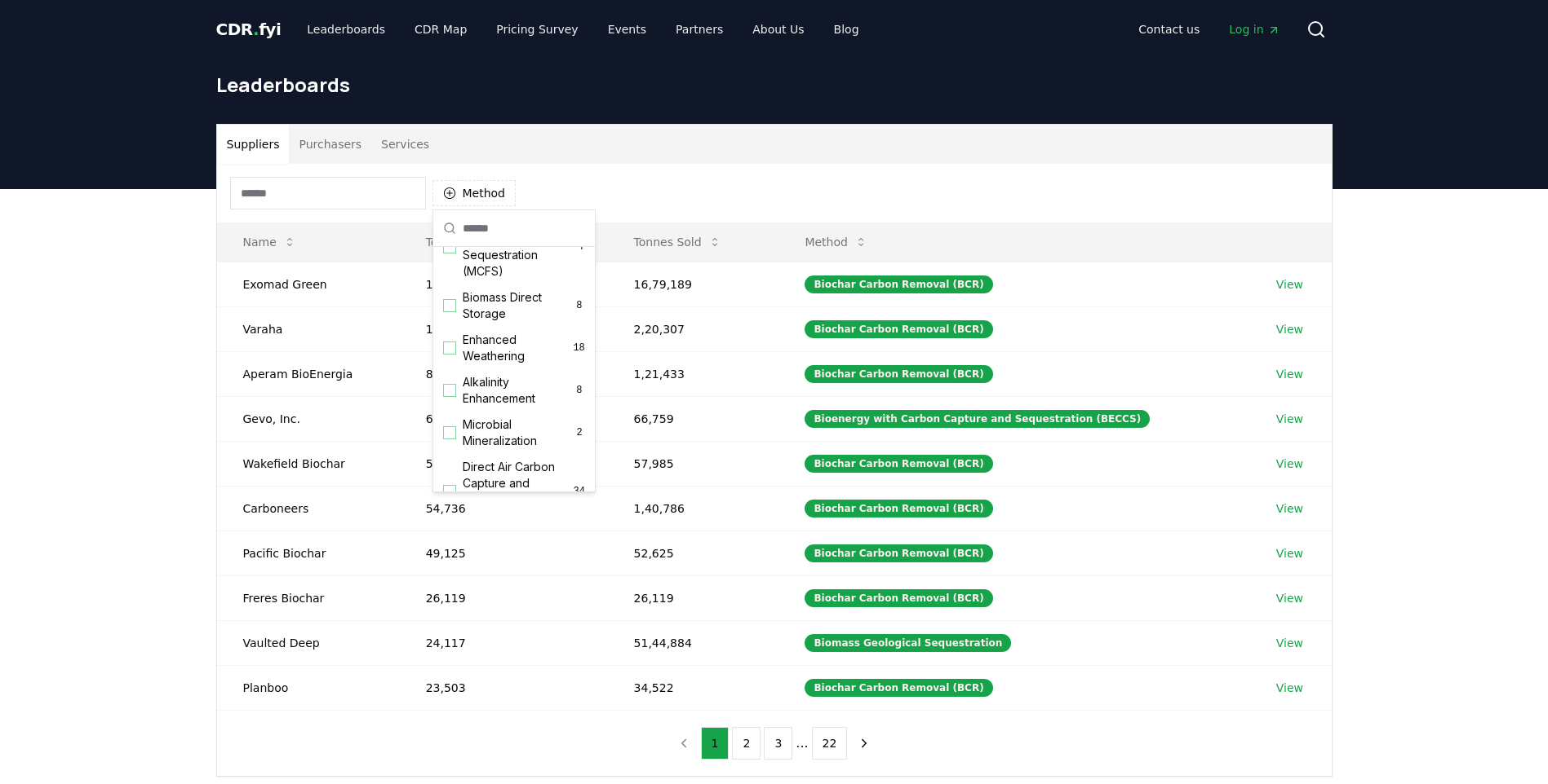
scroll to position [244, 0]
click at [471, 346] on span "Enhanced Weathering" at bounding box center [518, 330] width 110 height 33
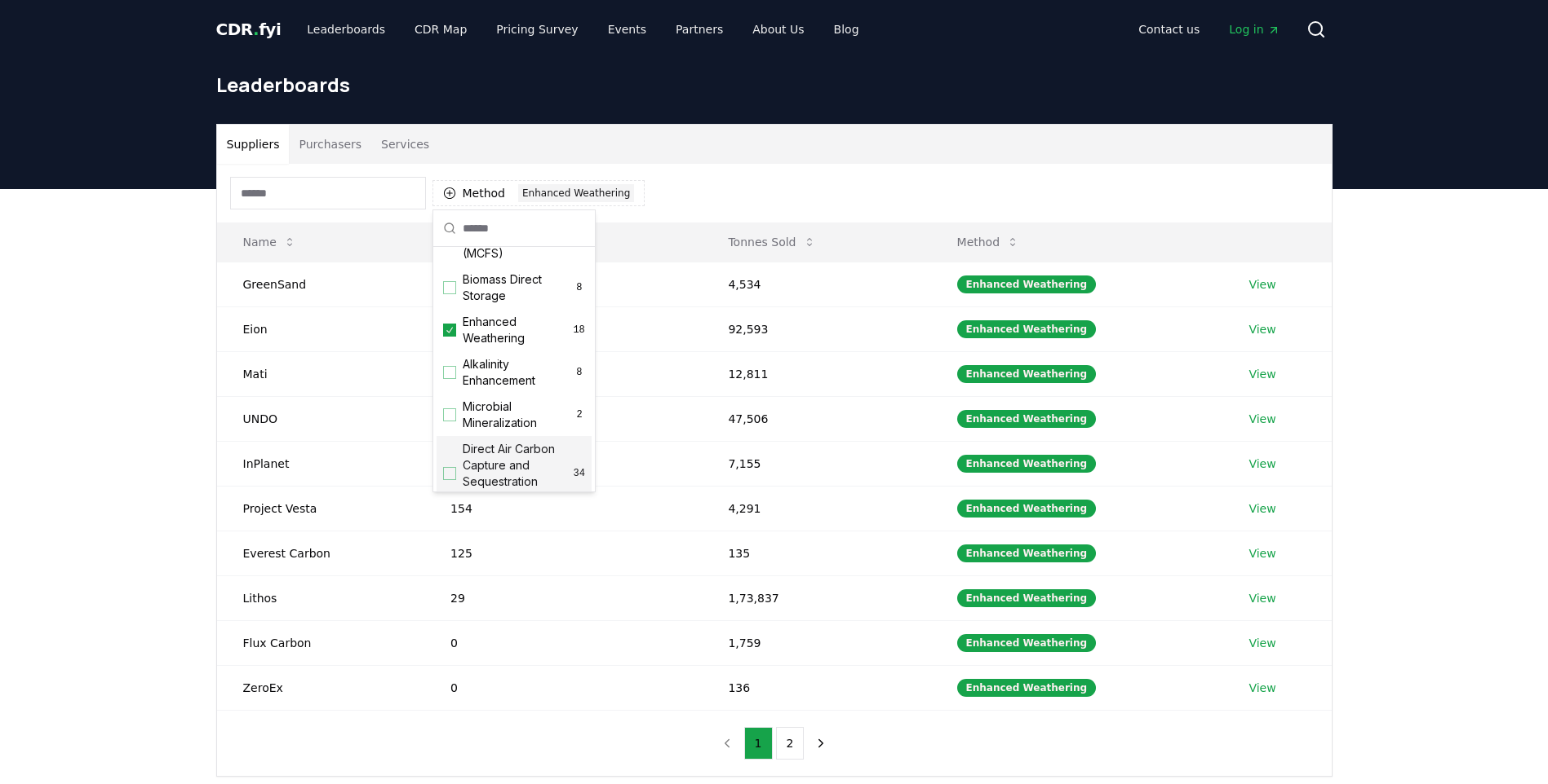
click at [184, 733] on div "Suppliers Purchasers Services Method 1 Enhanced Weathering Name Tonnes Delivere…" at bounding box center [774, 516] width 1548 height 653
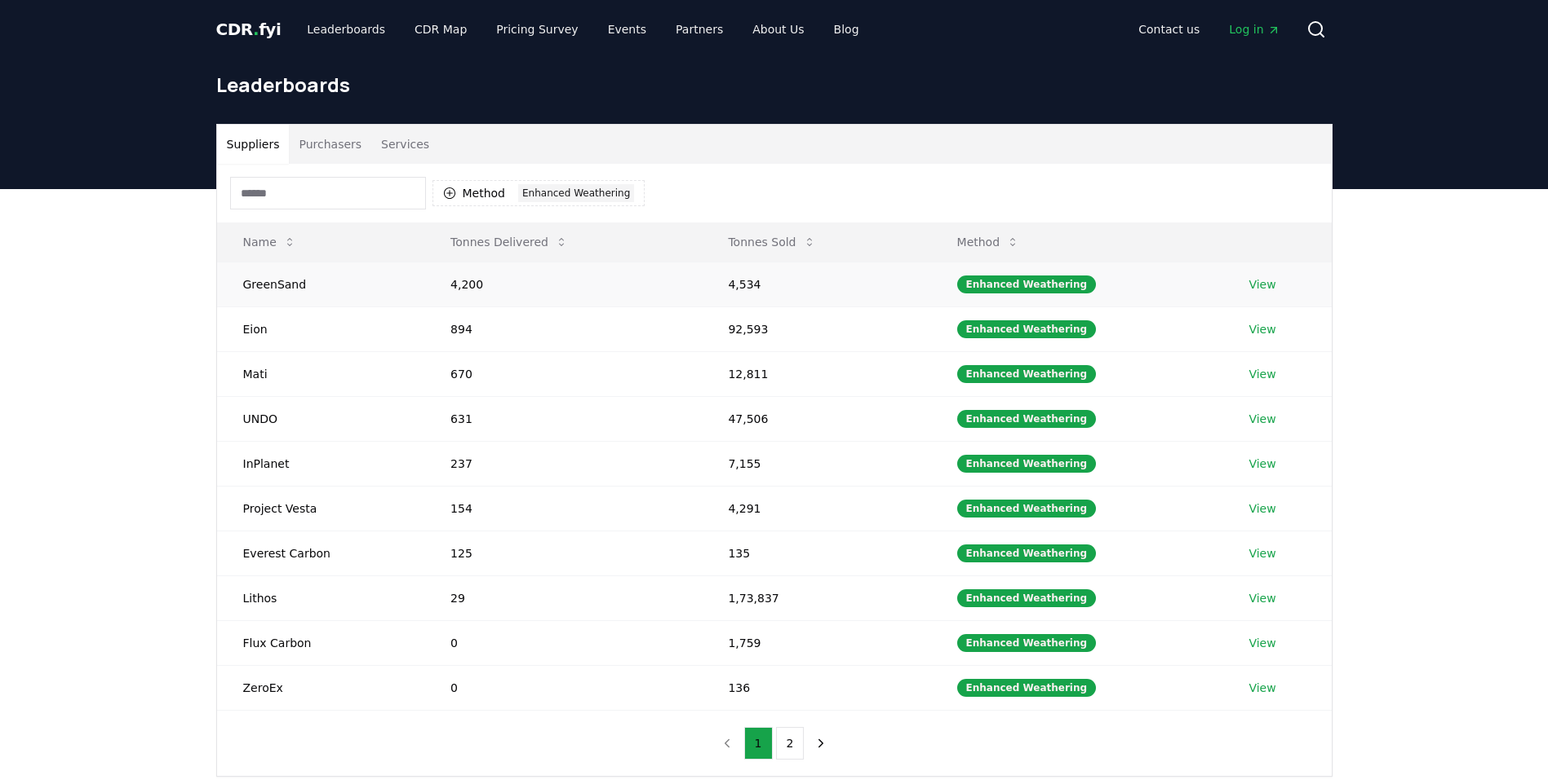
click at [1258, 281] on link "View" at bounding box center [1262, 284] width 27 height 16
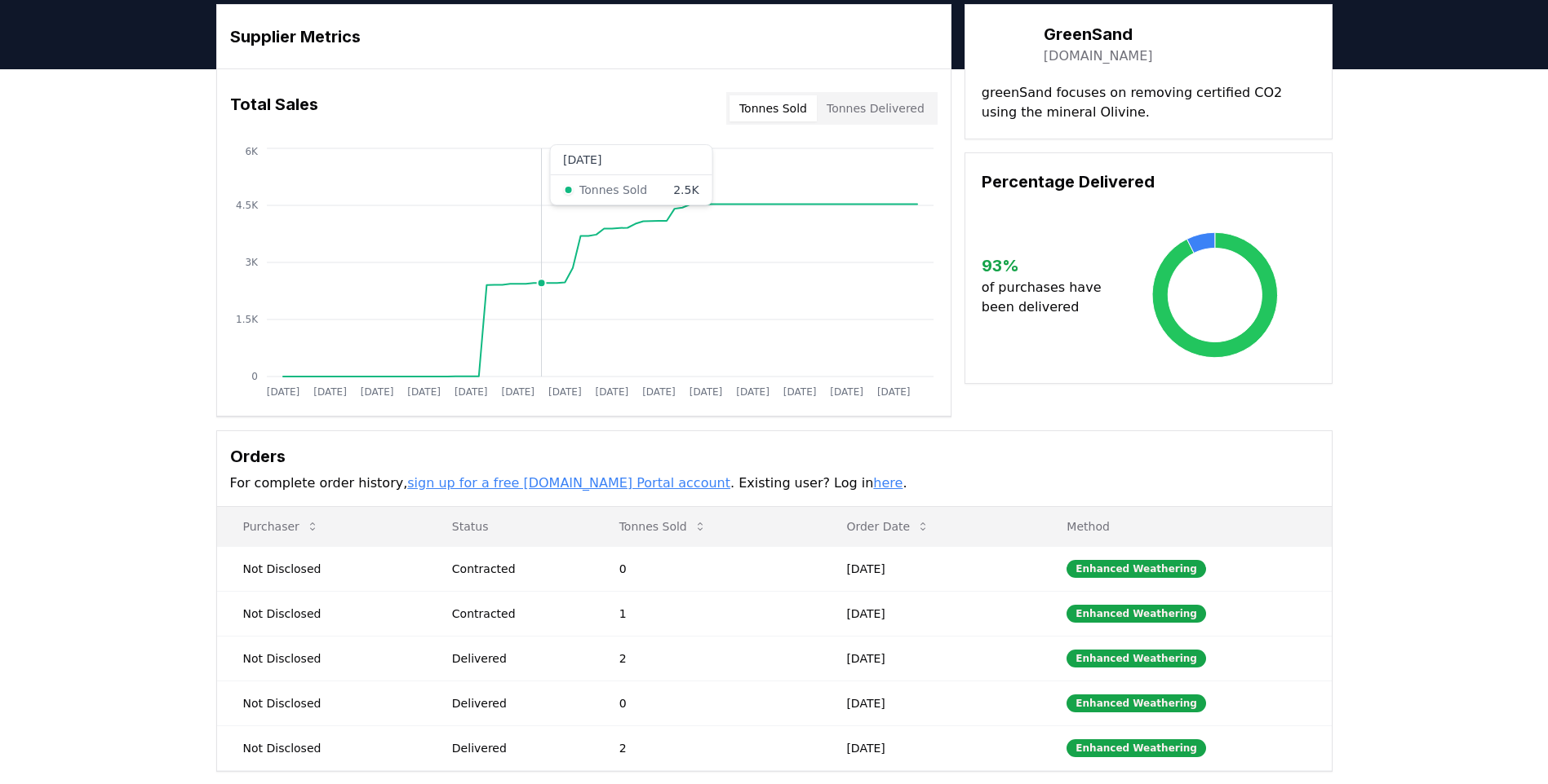
scroll to position [82, 0]
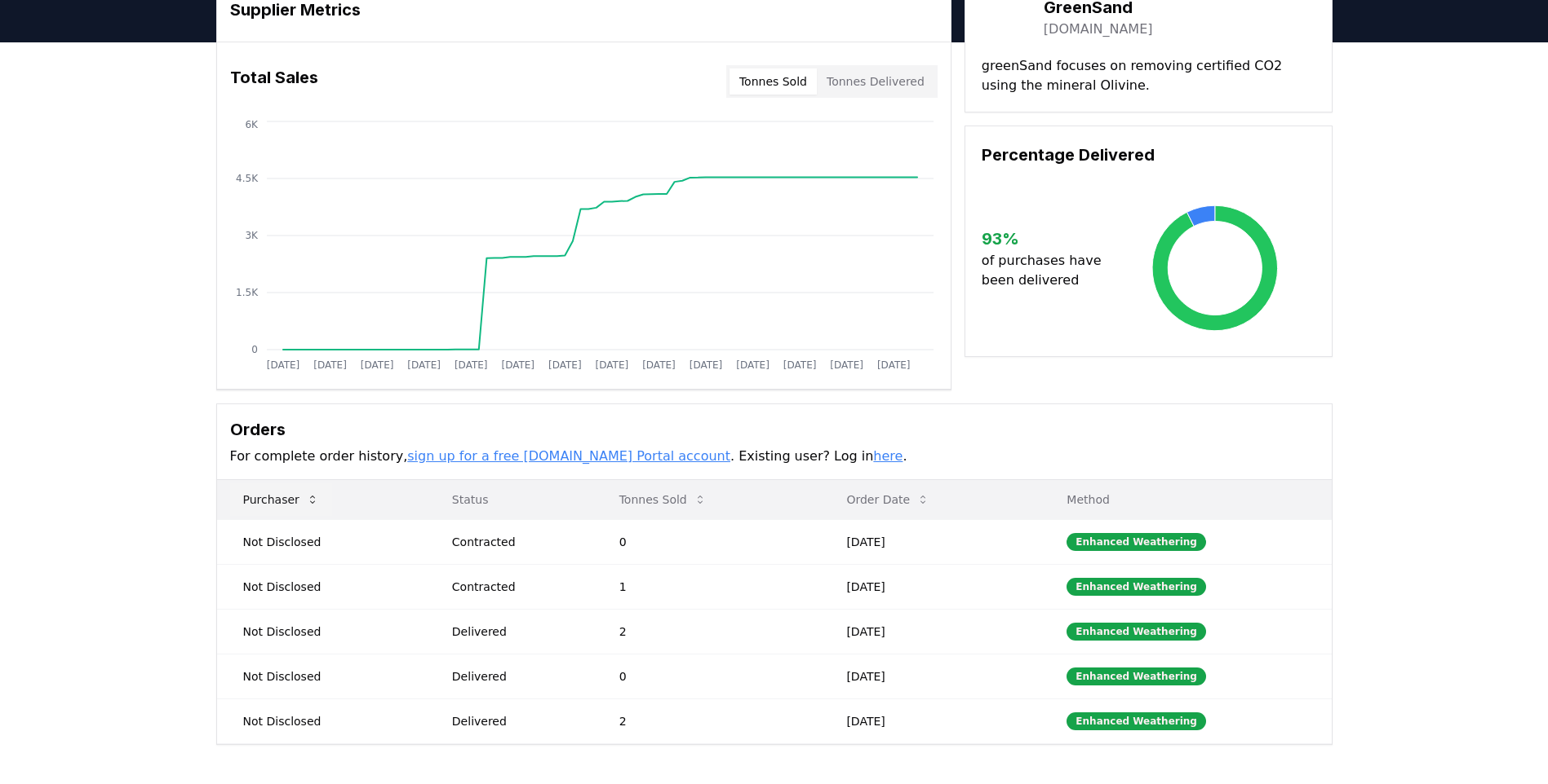
click at [275, 500] on button "Purchaser" at bounding box center [281, 500] width 102 height 33
click at [893, 78] on button "Tonnes Delivered" at bounding box center [875, 82] width 118 height 26
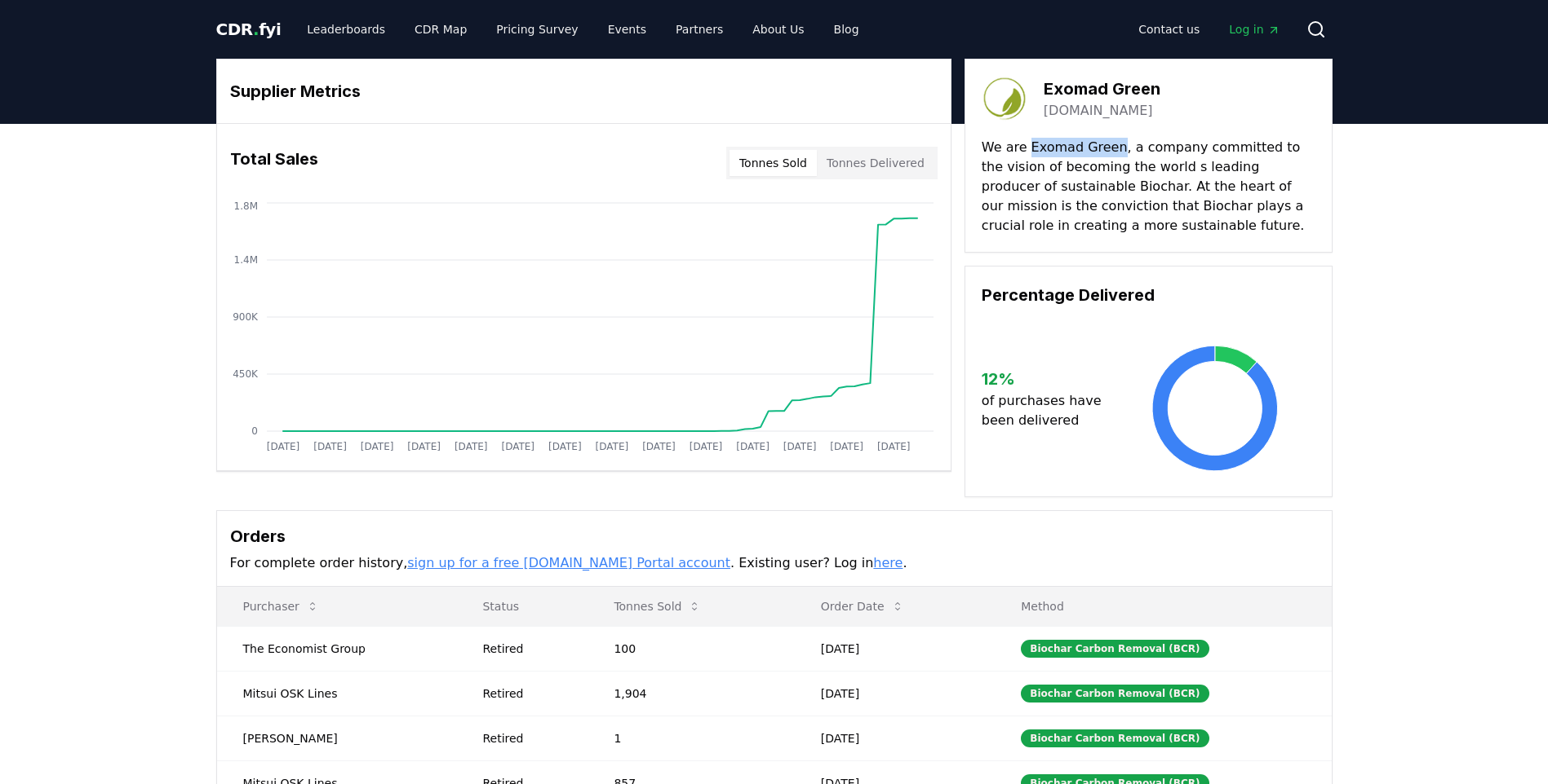
drag, startPoint x: 1026, startPoint y: 151, endPoint x: 1111, endPoint y: 147, distance: 85.1
click at [1111, 147] on p "We are Exomad Green, a company committed to the vision of becoming the world s …" at bounding box center [1148, 187] width 333 height 98
drag, startPoint x: 1111, startPoint y: 147, endPoint x: 1096, endPoint y: 147, distance: 15.0
